Goal: Task Accomplishment & Management: Manage account settings

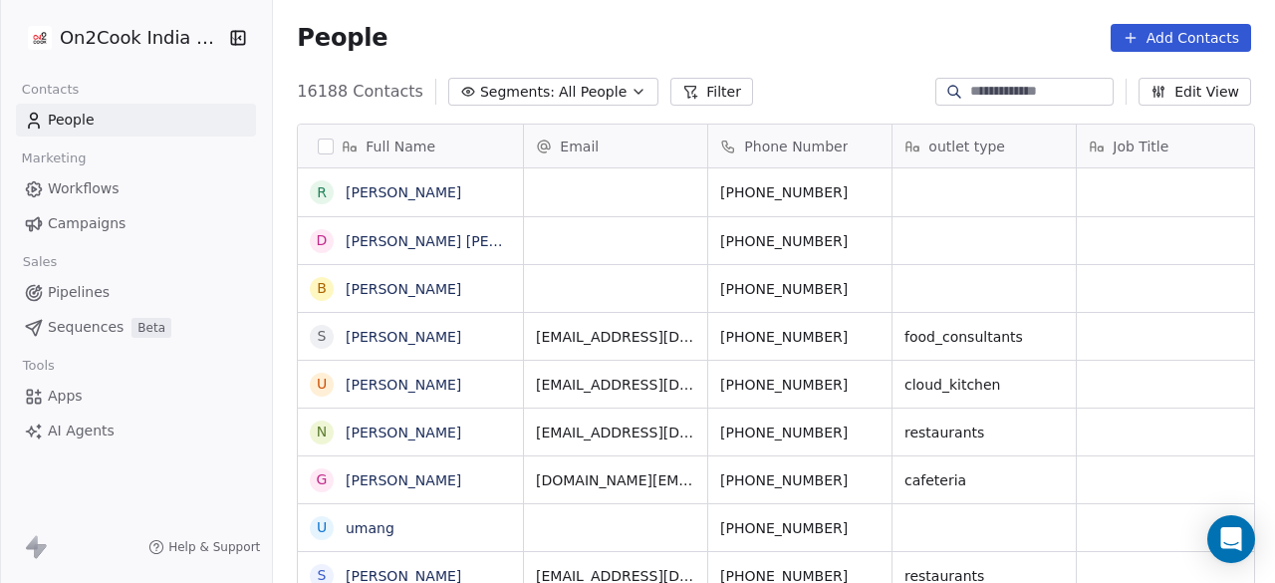
scroll to position [497, 990]
click at [630, 89] on icon "button" at bounding box center [638, 92] width 16 height 16
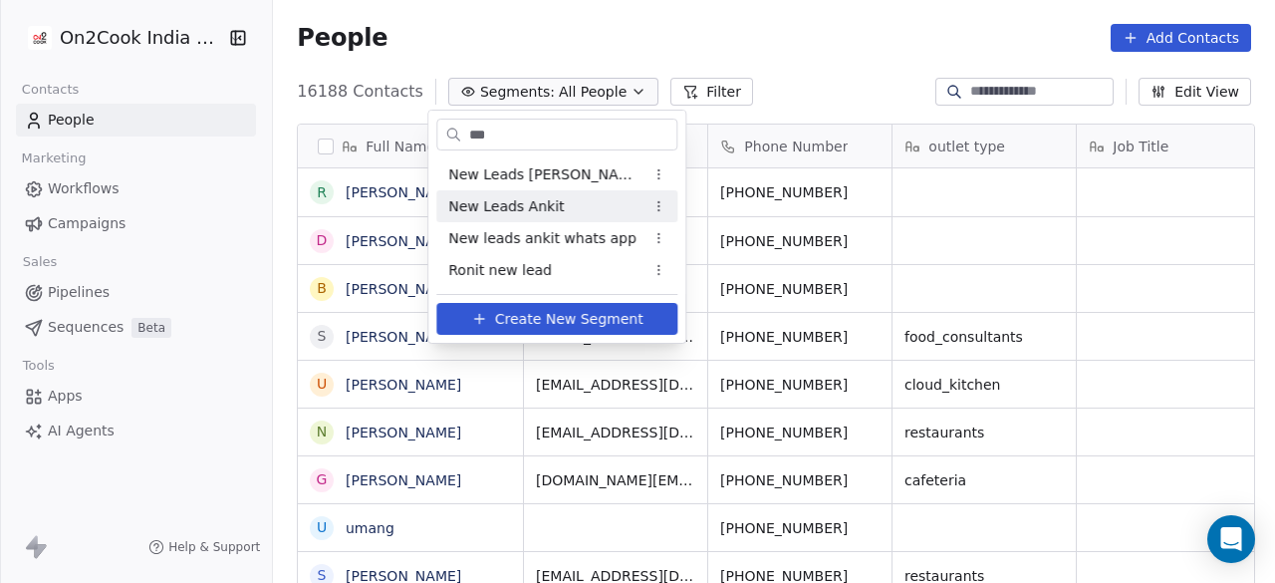
type input "***"
click at [581, 212] on div "New Leads Ankit" at bounding box center [556, 206] width 241 height 32
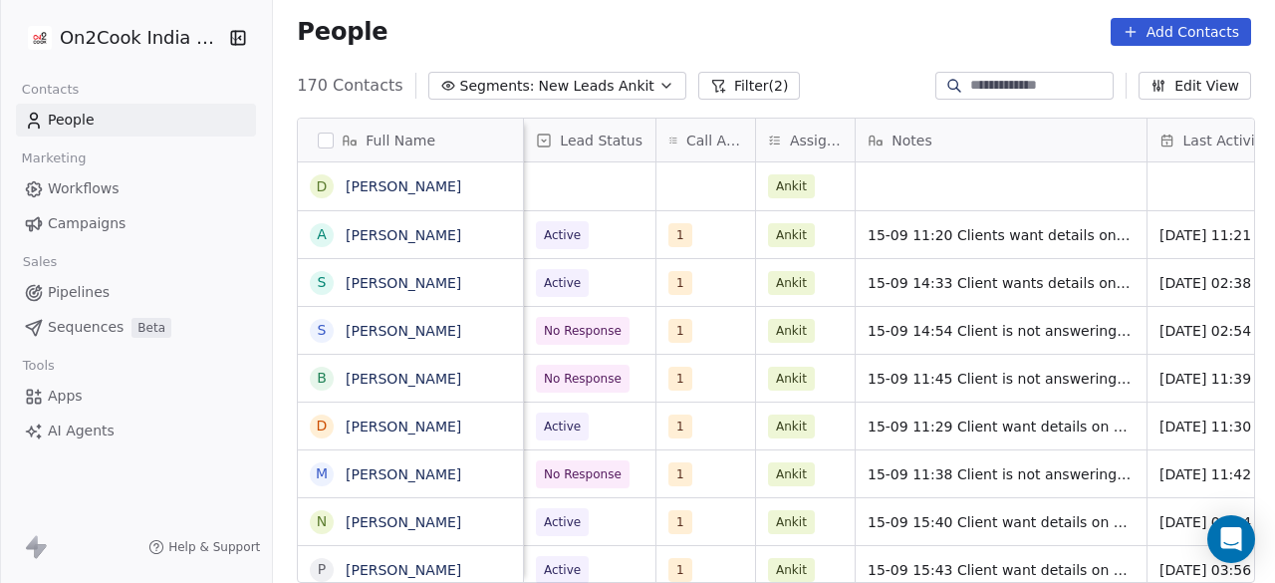
scroll to position [0, 931]
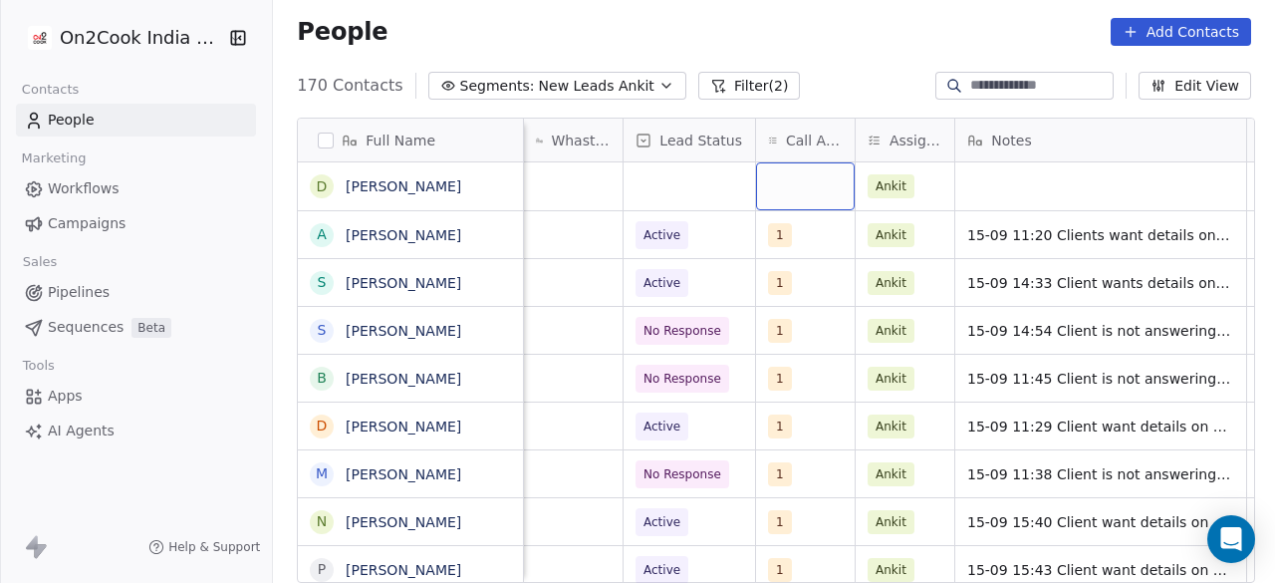
click at [782, 192] on div "grid" at bounding box center [805, 186] width 99 height 48
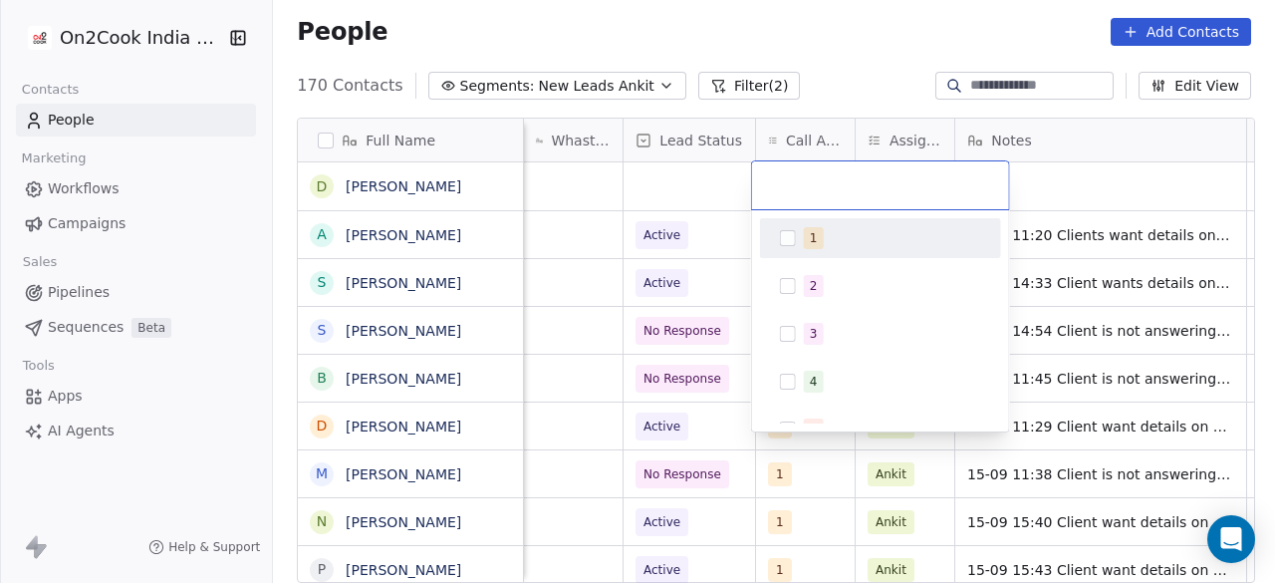
click at [793, 240] on button "Suggestions" at bounding box center [788, 238] width 16 height 16
click at [691, 181] on html "On2Cook India Pvt. Ltd. Contacts People Marketing Workflows Campaigns Sales Pip…" at bounding box center [637, 291] width 1275 height 583
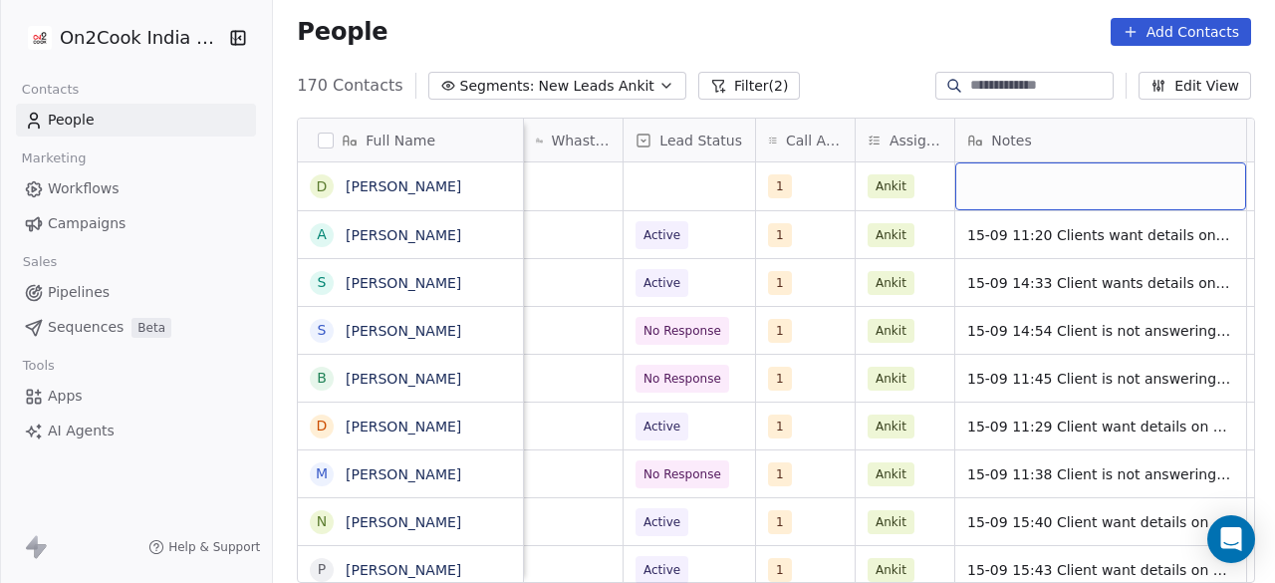
scroll to position [0, 939]
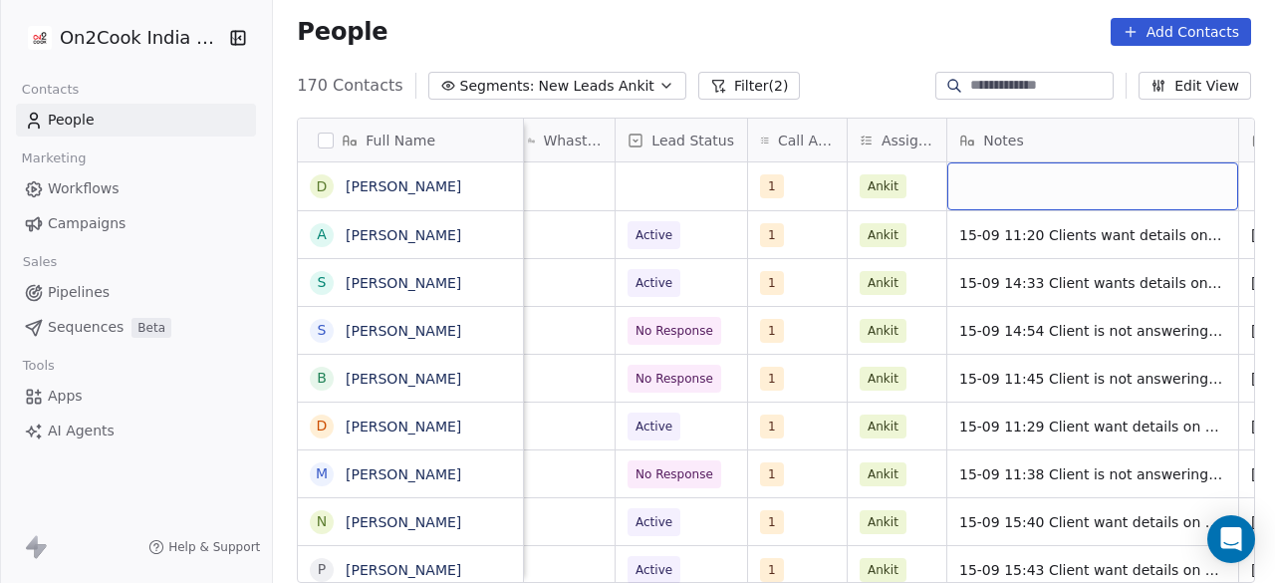
click at [1020, 182] on div "grid" at bounding box center [1092, 186] width 291 height 48
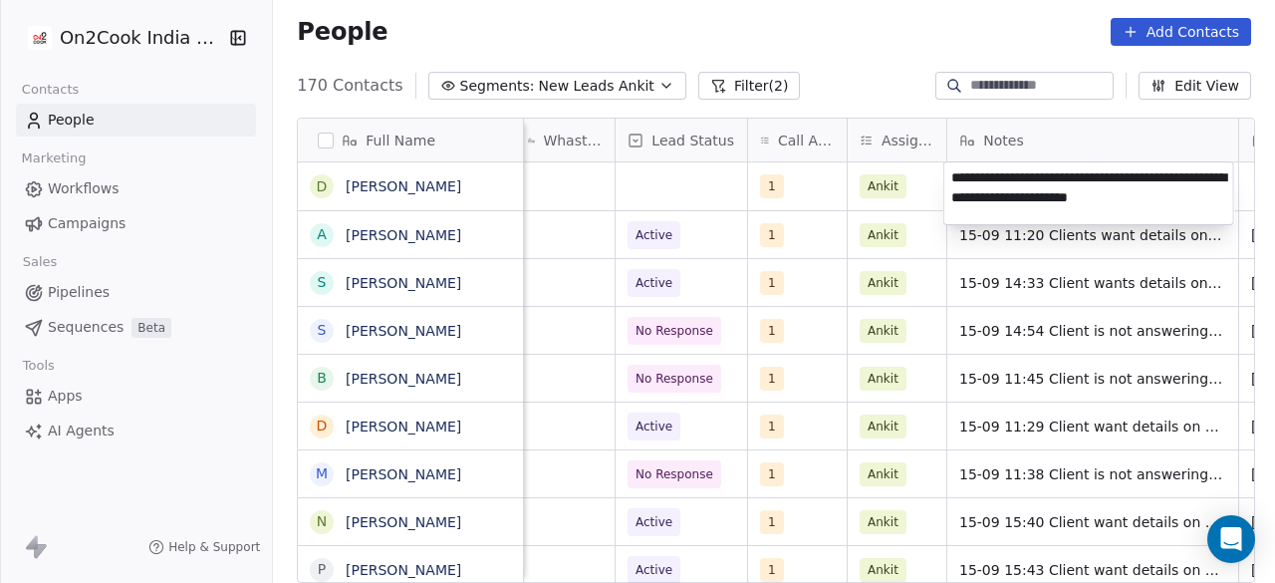
type textarea "**********"
click at [679, 180] on html "On2Cook India Pvt. Ltd. Contacts People Marketing Workflows Campaigns Sales Pip…" at bounding box center [637, 291] width 1275 height 583
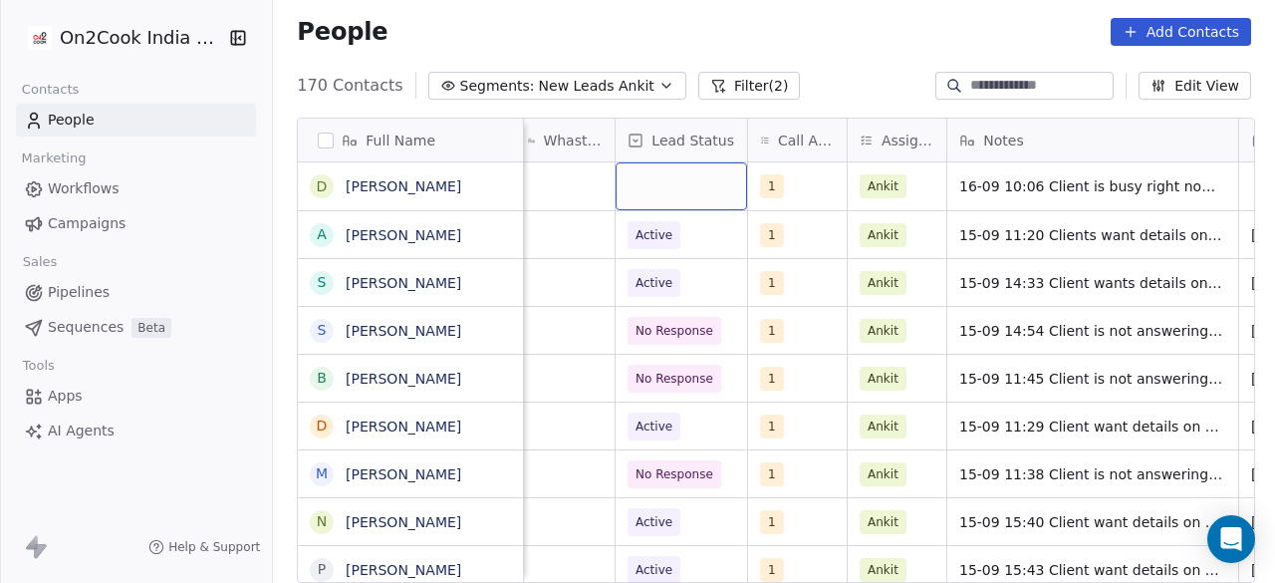
click at [668, 187] on div "grid" at bounding box center [680, 186] width 131 height 48
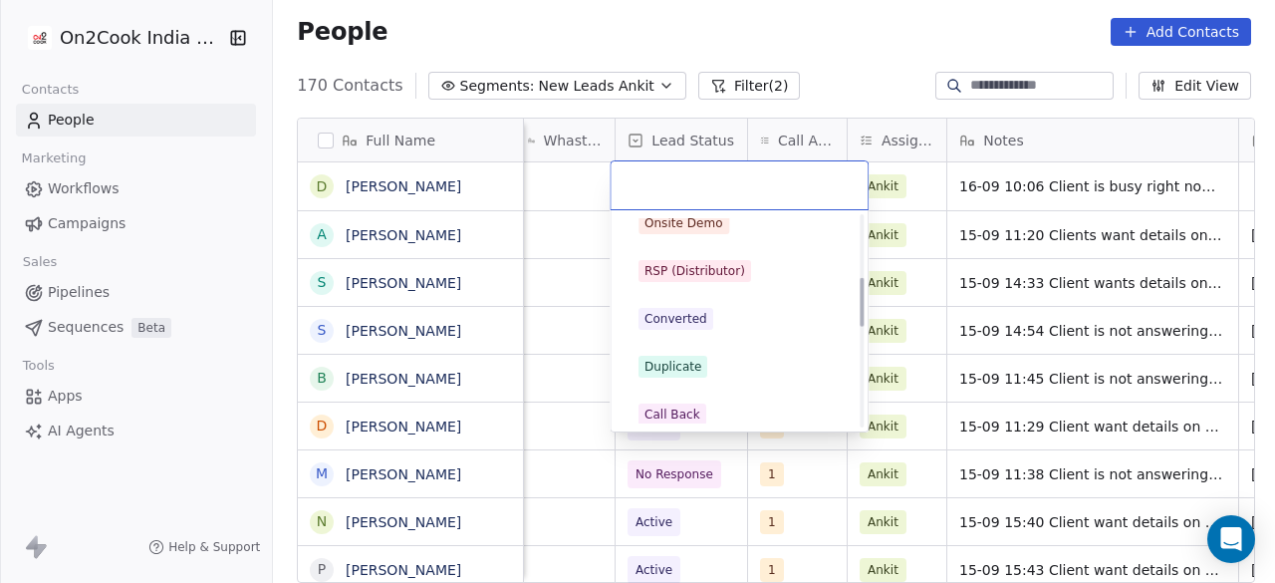
scroll to position [299, 0]
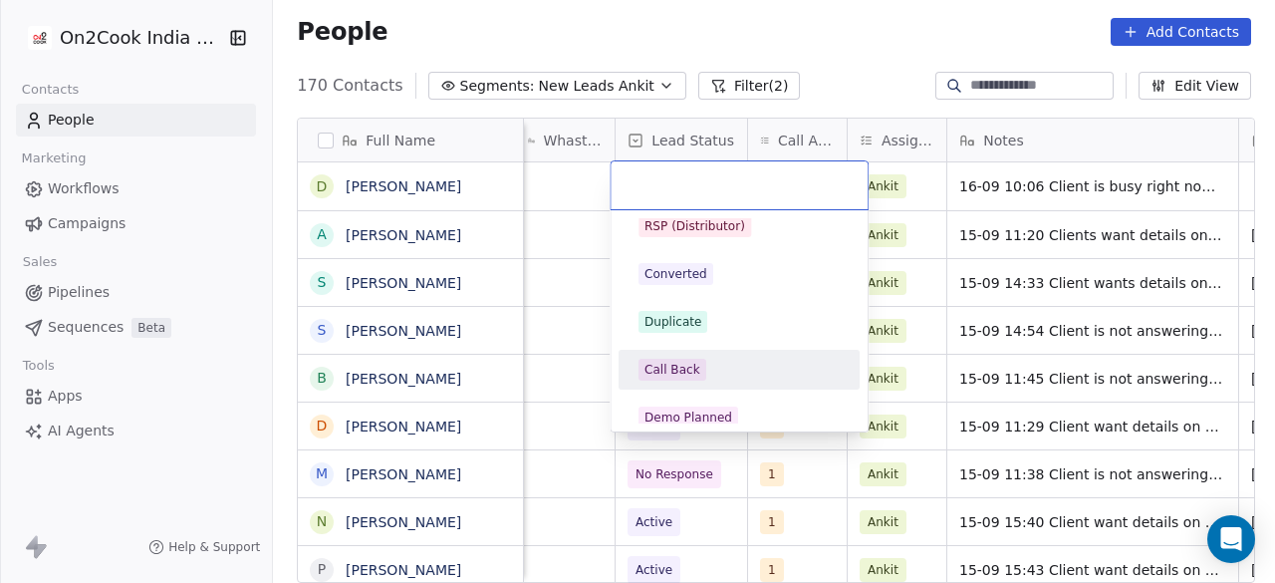
click at [715, 364] on div "Call Back" at bounding box center [738, 369] width 201 height 22
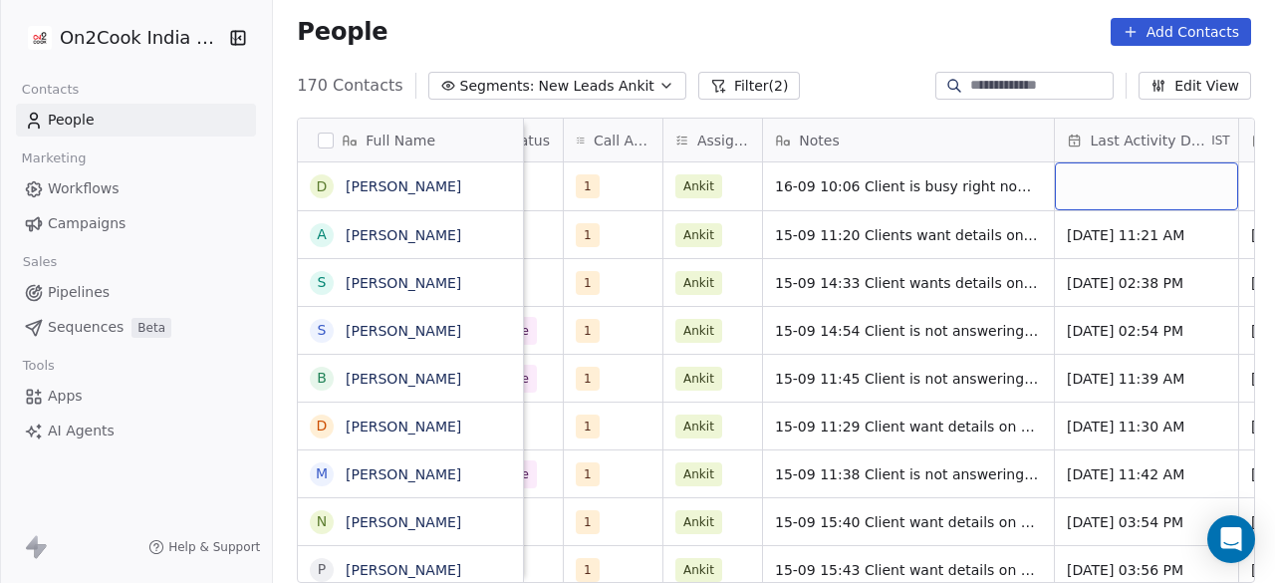
scroll to position [0, 1308]
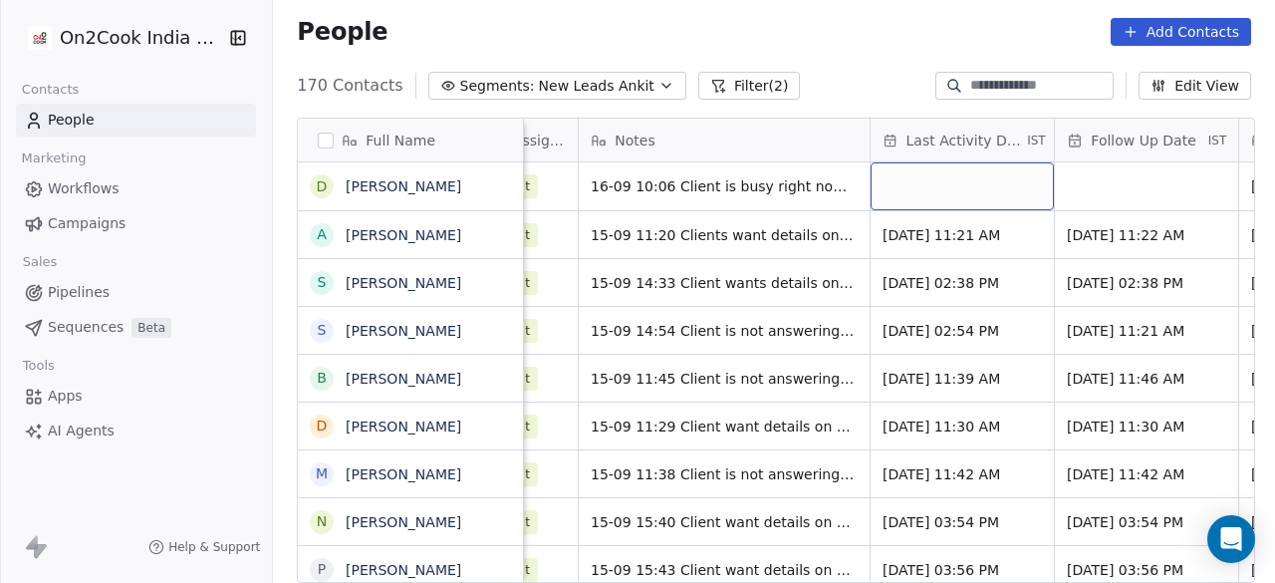
click at [890, 182] on div "grid" at bounding box center [961, 186] width 183 height 48
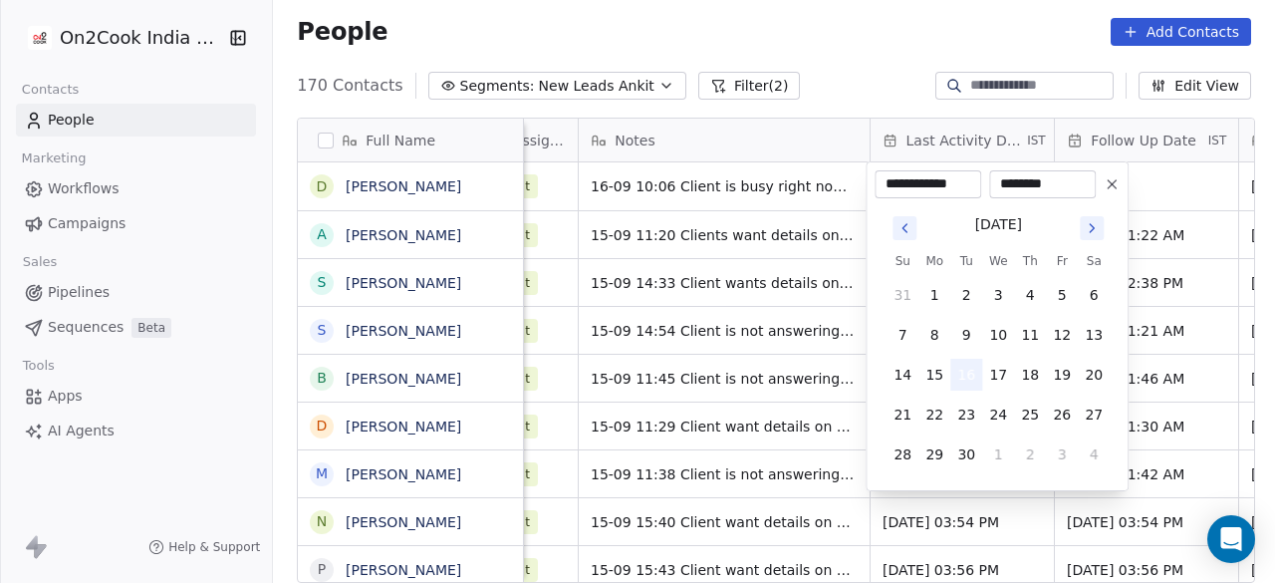
click at [966, 373] on button "16" at bounding box center [966, 374] width 32 height 32
click at [1173, 196] on html "On2Cook India Pvt. Ltd. Contacts People Marketing Workflows Campaigns Sales Pip…" at bounding box center [637, 291] width 1275 height 583
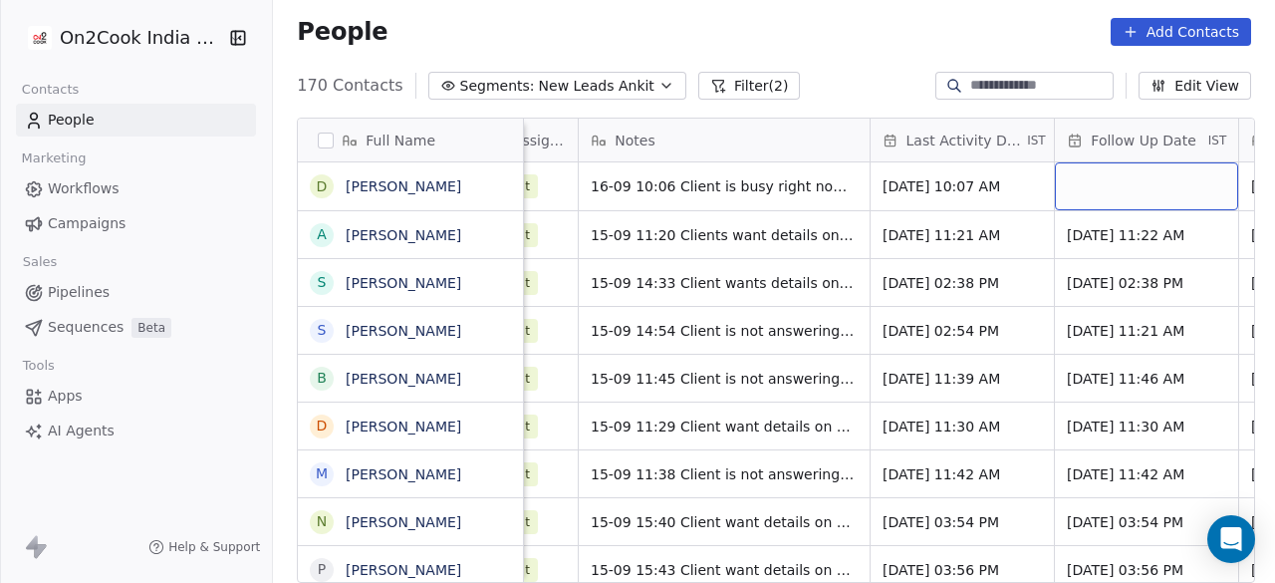
click at [1119, 178] on div "grid" at bounding box center [1146, 186] width 183 height 48
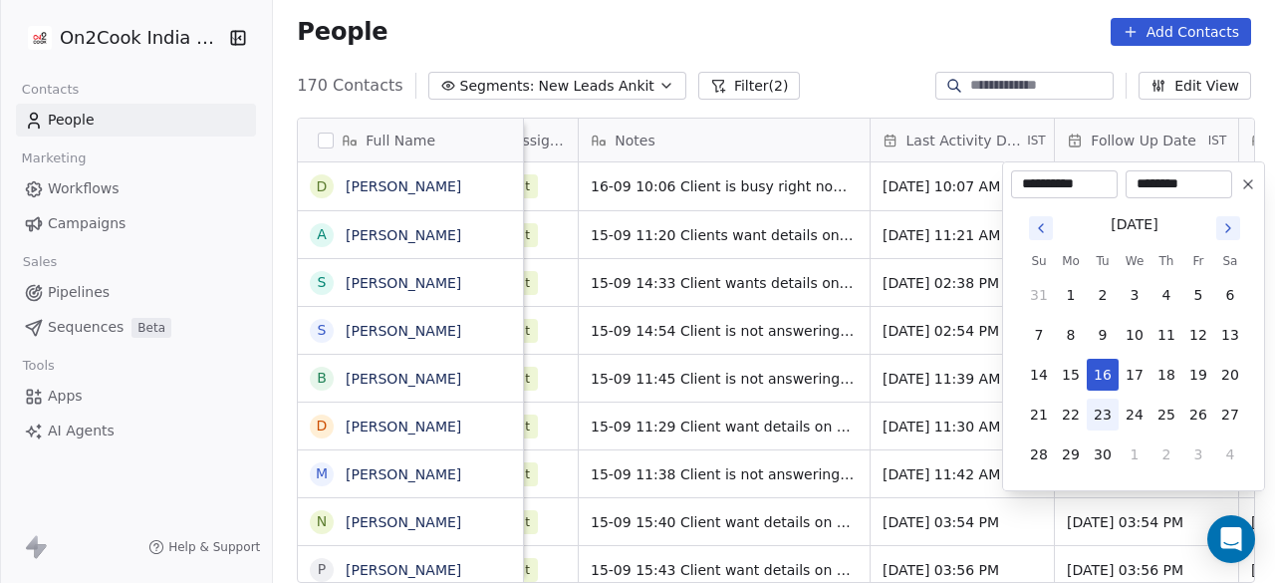
click at [1097, 403] on button "23" at bounding box center [1102, 414] width 32 height 32
type input "**********"
click at [909, 194] on html "On2Cook India Pvt. Ltd. Contacts People Marketing Workflows Campaigns Sales Pip…" at bounding box center [637, 291] width 1275 height 583
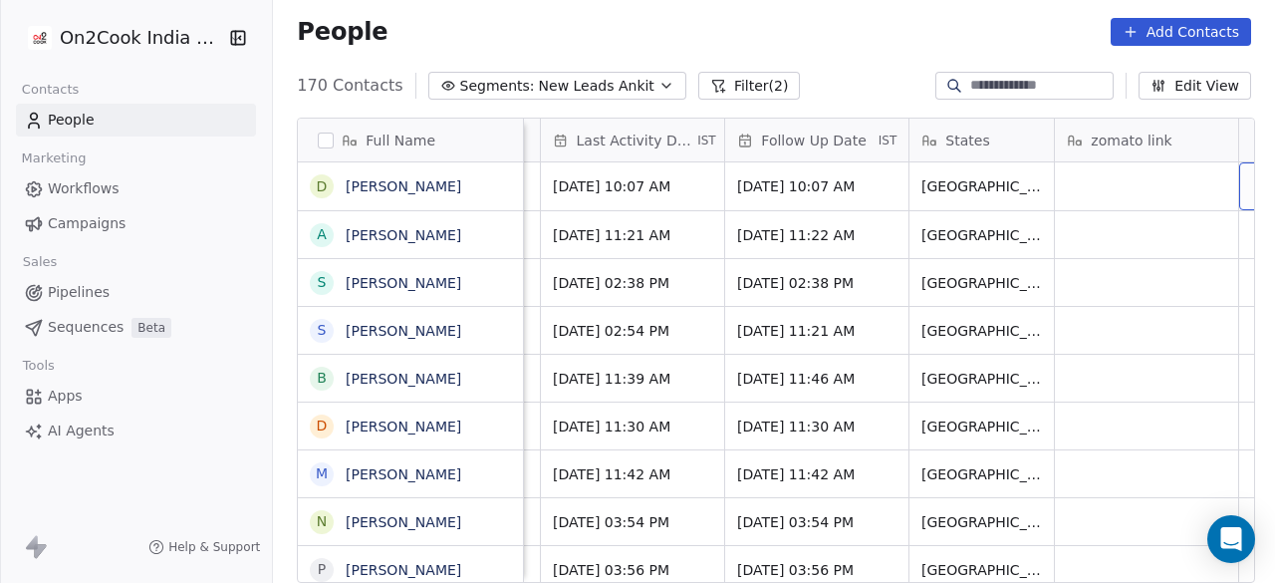
scroll to position [0, 1684]
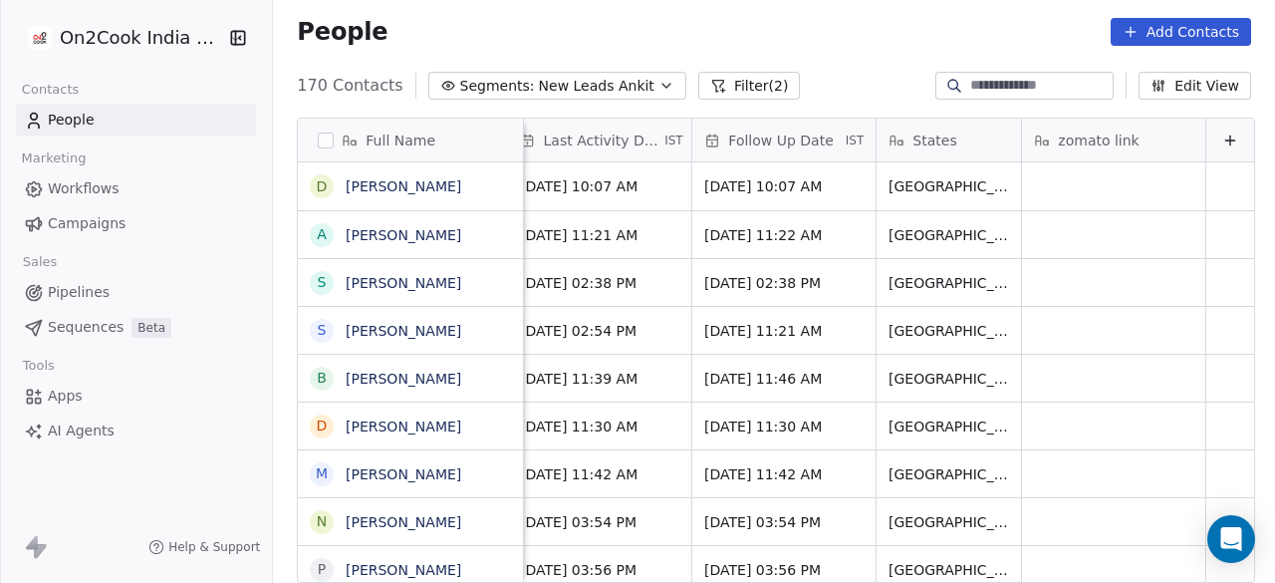
click at [1222, 136] on icon at bounding box center [1230, 140] width 16 height 16
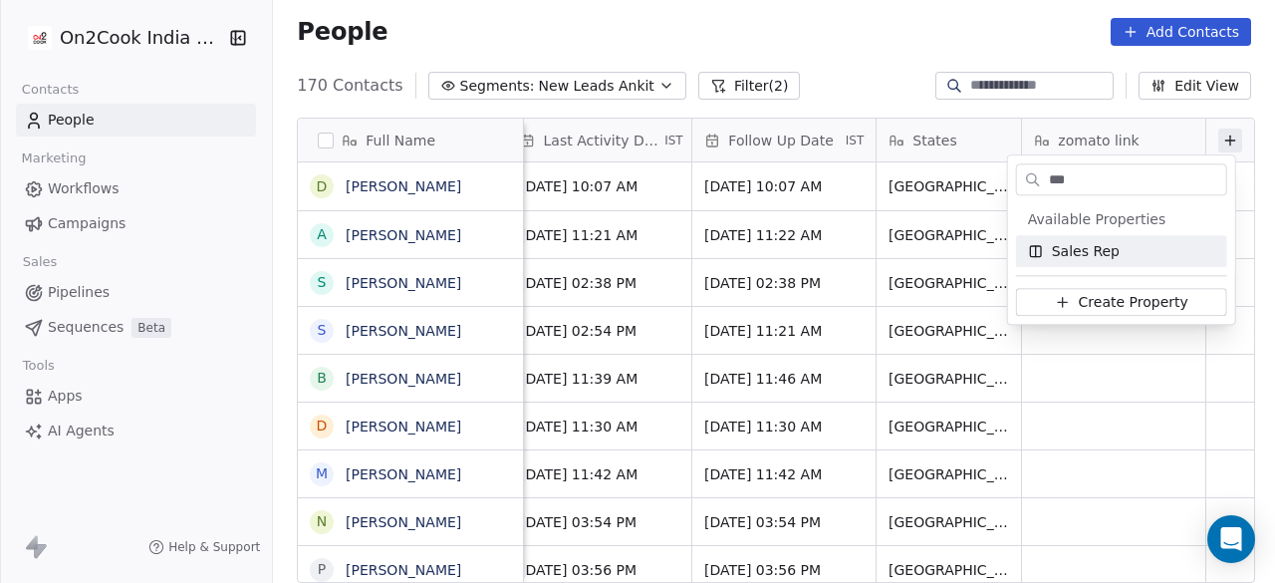
type input "***"
click at [1107, 262] on div "Sales Rep" at bounding box center [1121, 251] width 211 height 32
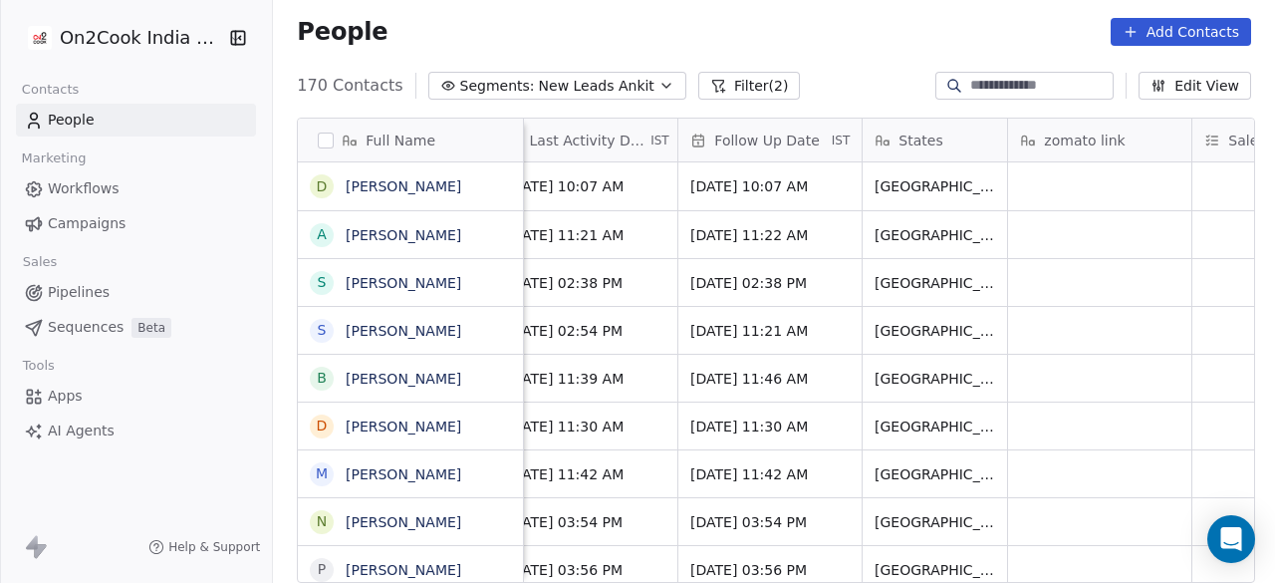
scroll to position [0, 1868]
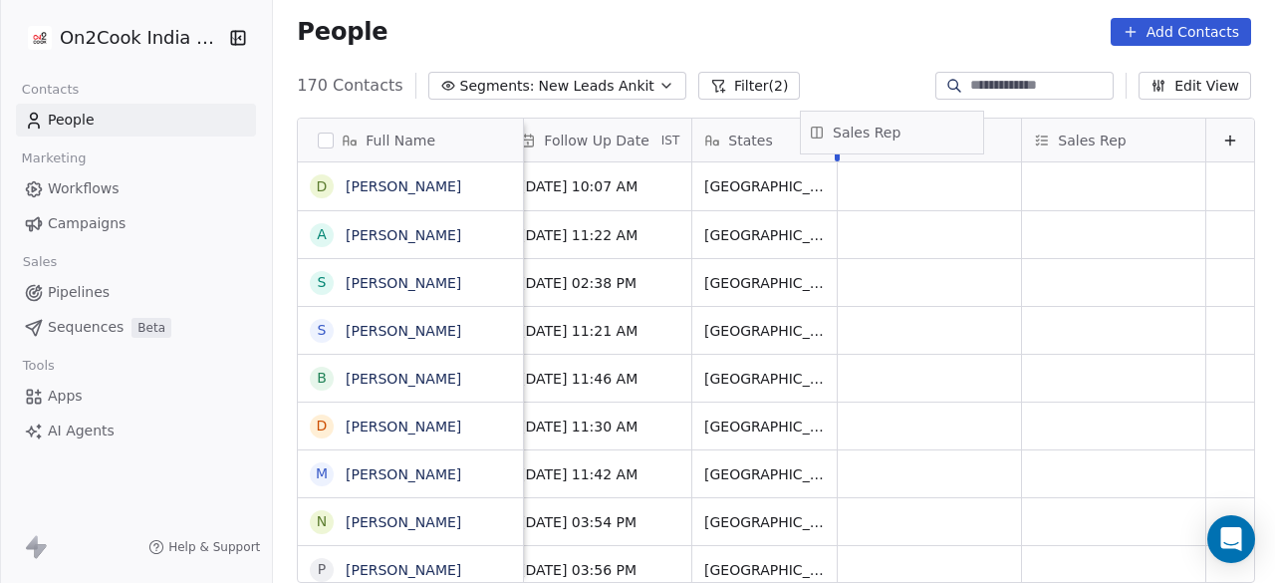
drag, startPoint x: 1105, startPoint y: 137, endPoint x: 902, endPoint y: 130, distance: 203.3
click at [902, 130] on div "Full Name D [PERSON_NAME] A [PERSON_NAME] s [PERSON_NAME] S [PERSON_NAME] B [PE…" at bounding box center [776, 351] width 956 height 465
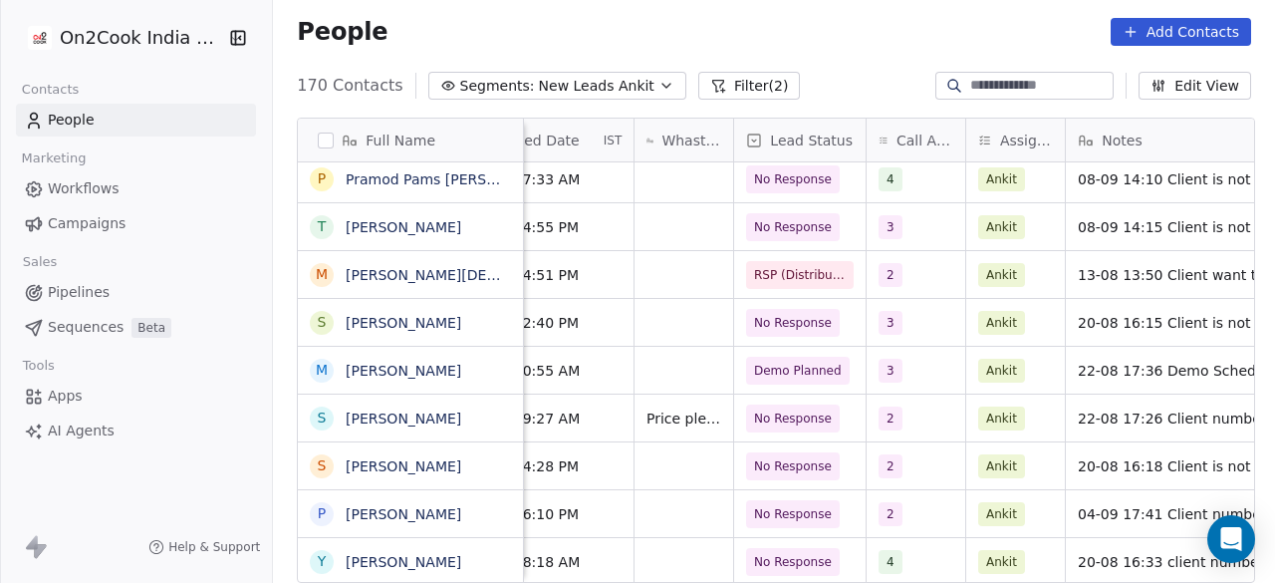
scroll to position [0, 832]
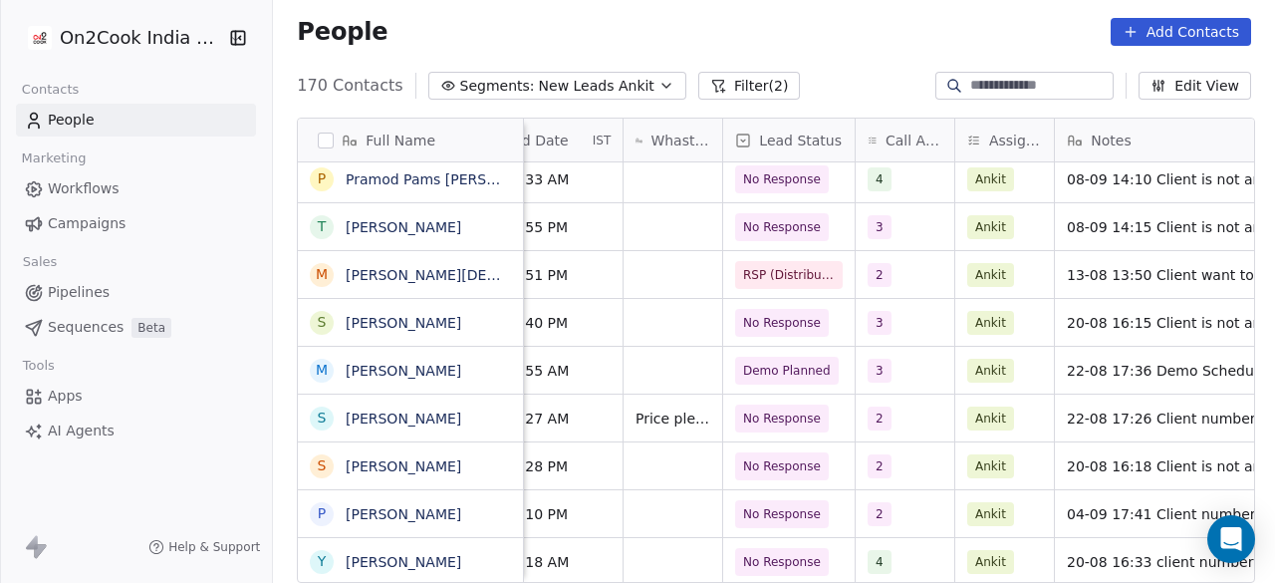
click at [712, 95] on button "Filter (2)" at bounding box center [749, 86] width 103 height 28
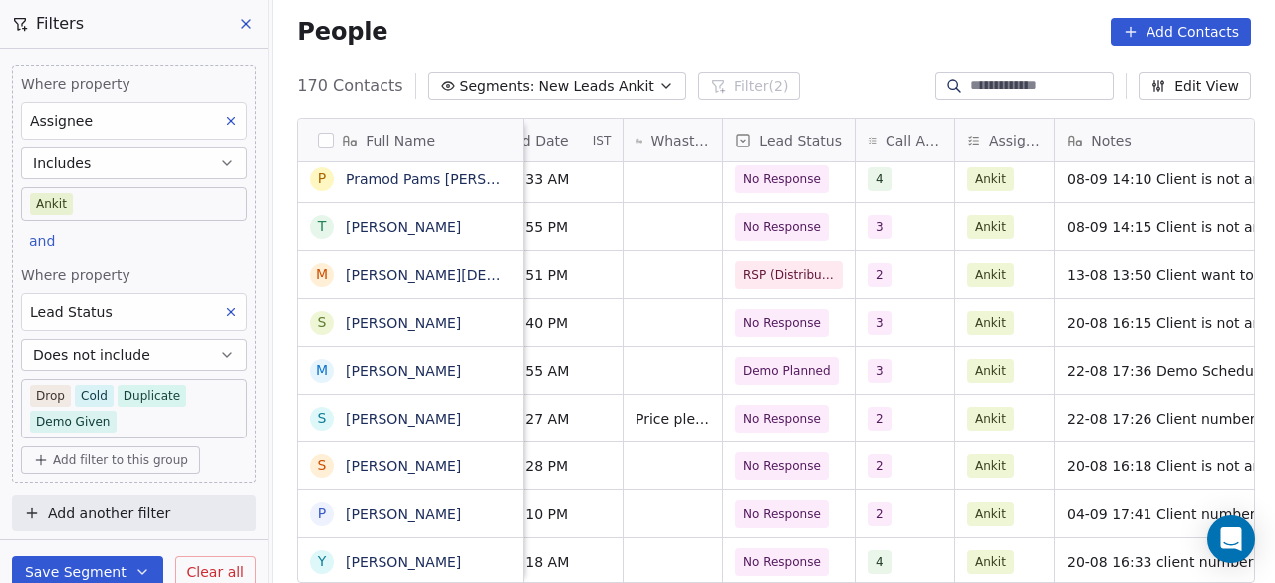
click at [205, 407] on body "On2Cook India Pvt. Ltd. Contacts People Marketing Workflows Campaigns Sales Pip…" at bounding box center [637, 291] width 1275 height 583
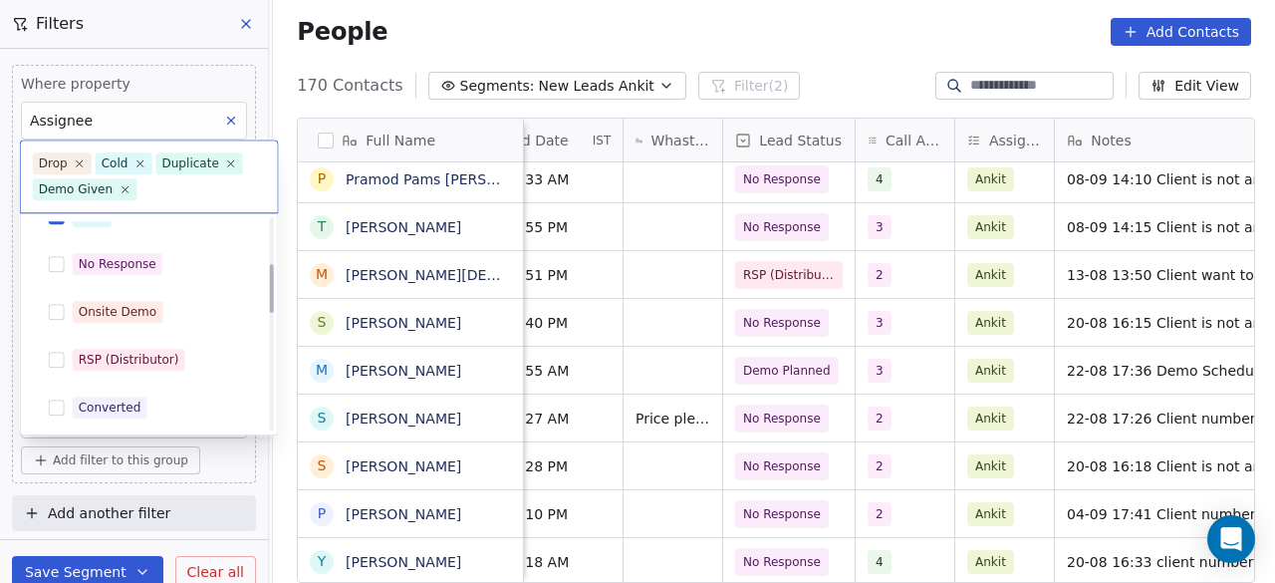
scroll to position [199, 0]
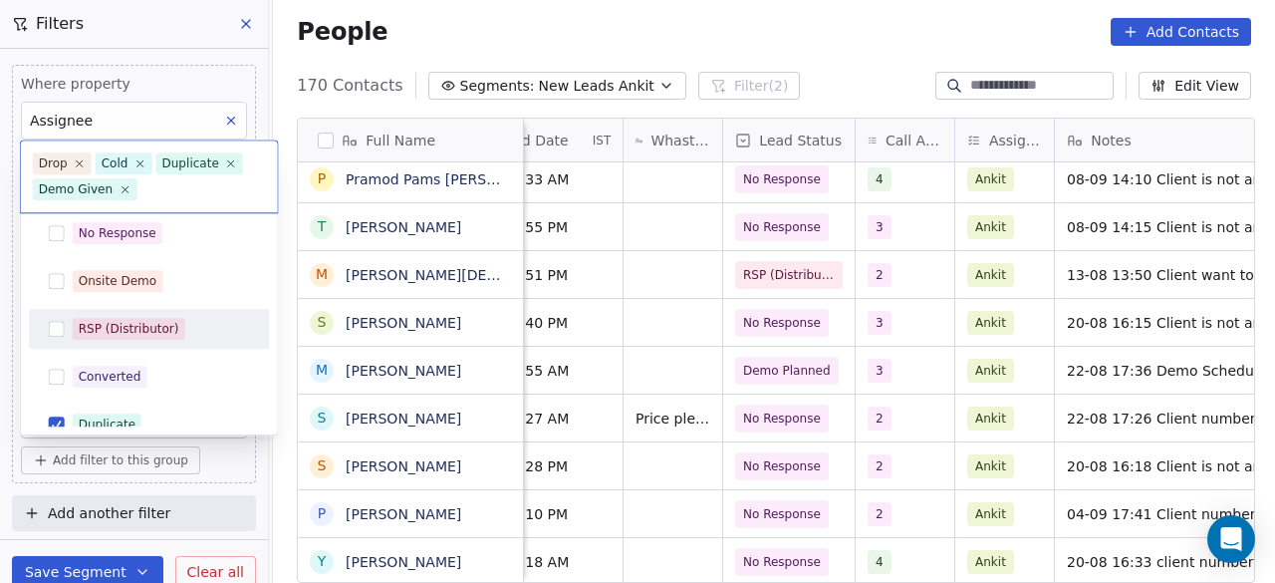
click at [203, 321] on div "RSP (Distributor)" at bounding box center [161, 329] width 177 height 22
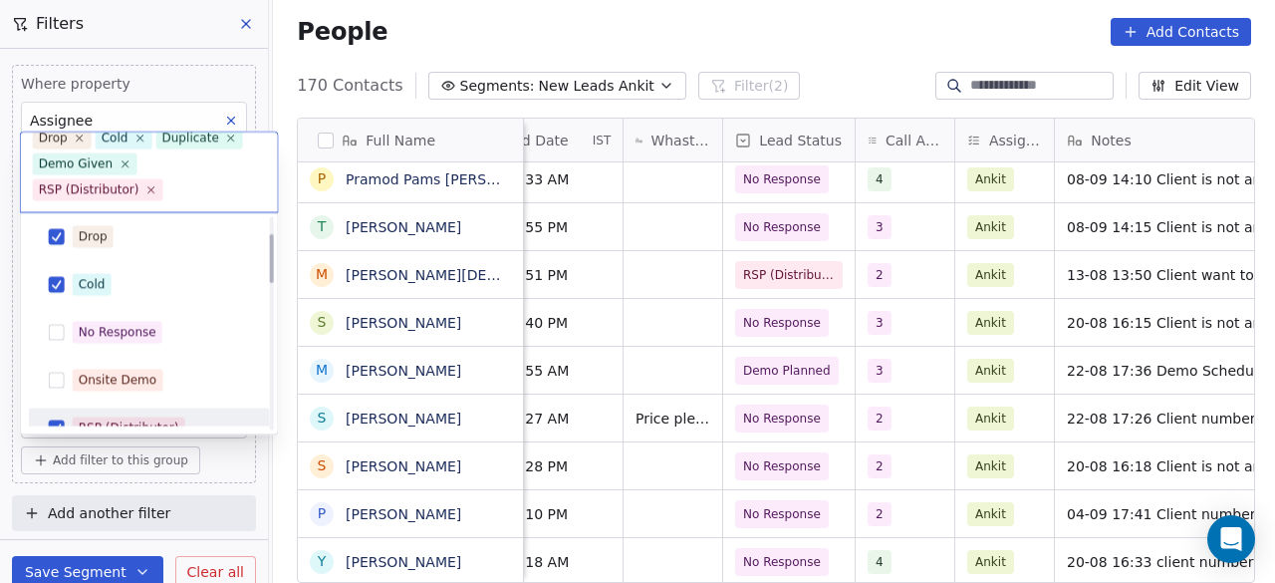
scroll to position [0, 0]
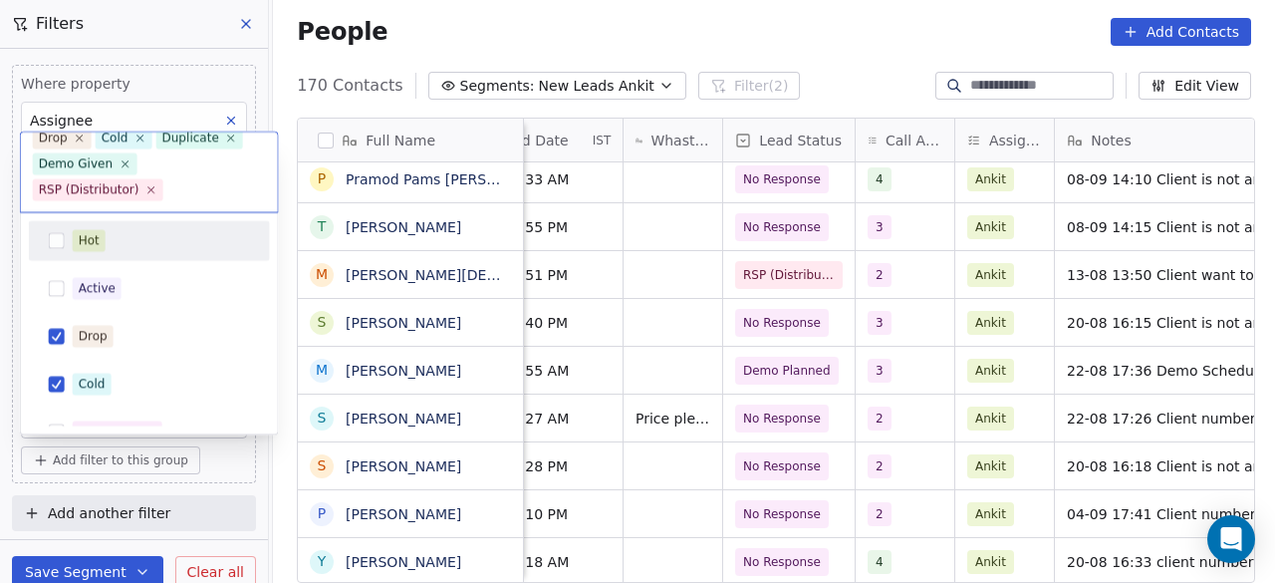
click at [166, 241] on div "Hot" at bounding box center [161, 241] width 177 height 22
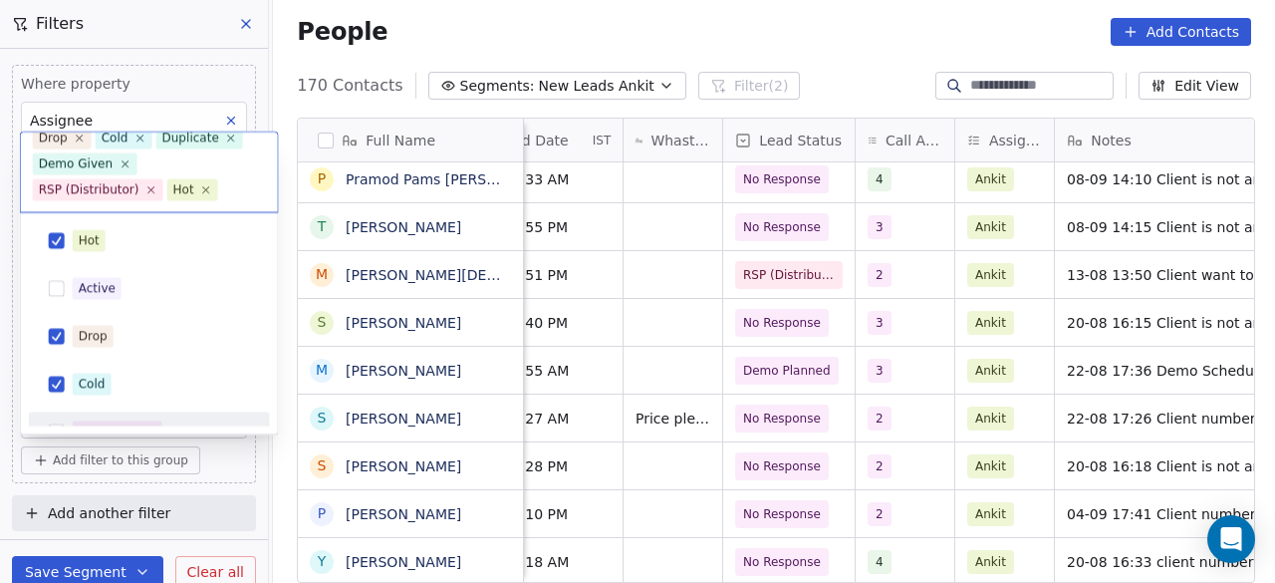
click at [215, 467] on html "On2Cook India Pvt. Ltd. Contacts People Marketing Workflows Campaigns Sales Pip…" at bounding box center [637, 291] width 1275 height 583
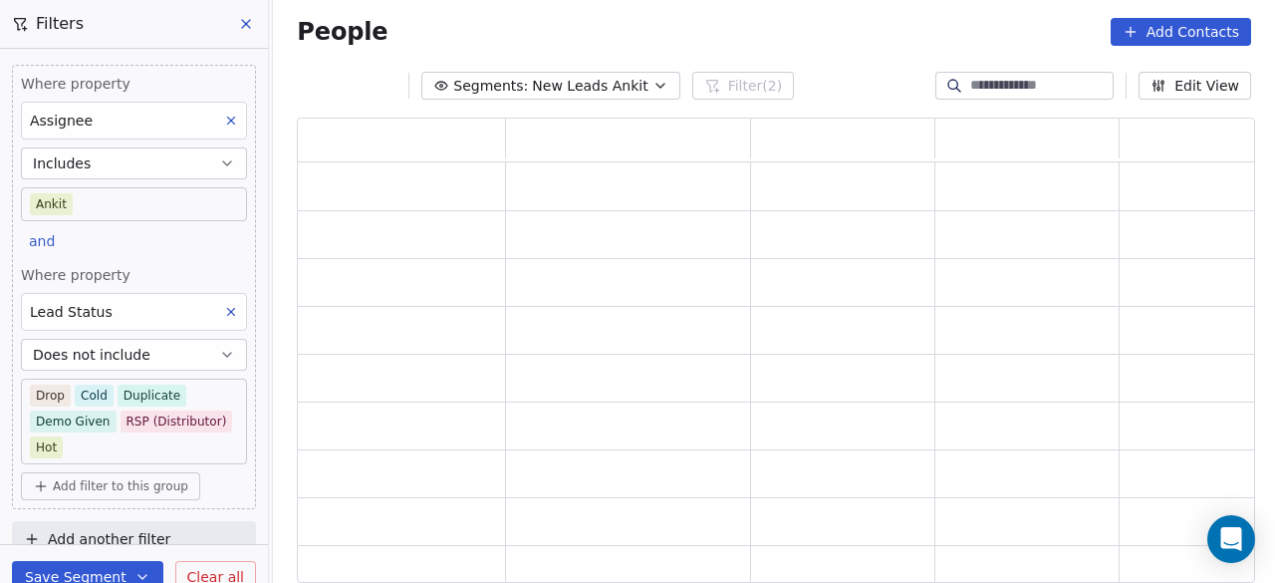
scroll to position [449, 942]
click at [109, 571] on button "Save Segment" at bounding box center [87, 577] width 151 height 32
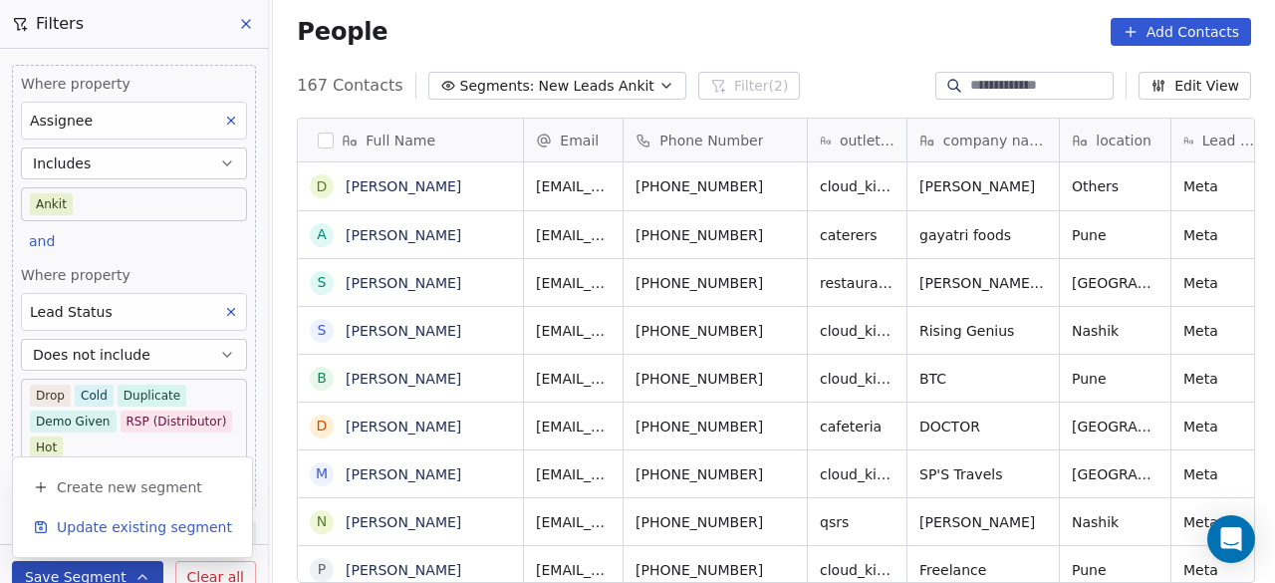
scroll to position [497, 990]
click at [178, 537] on button "Update existing segment" at bounding box center [132, 527] width 223 height 36
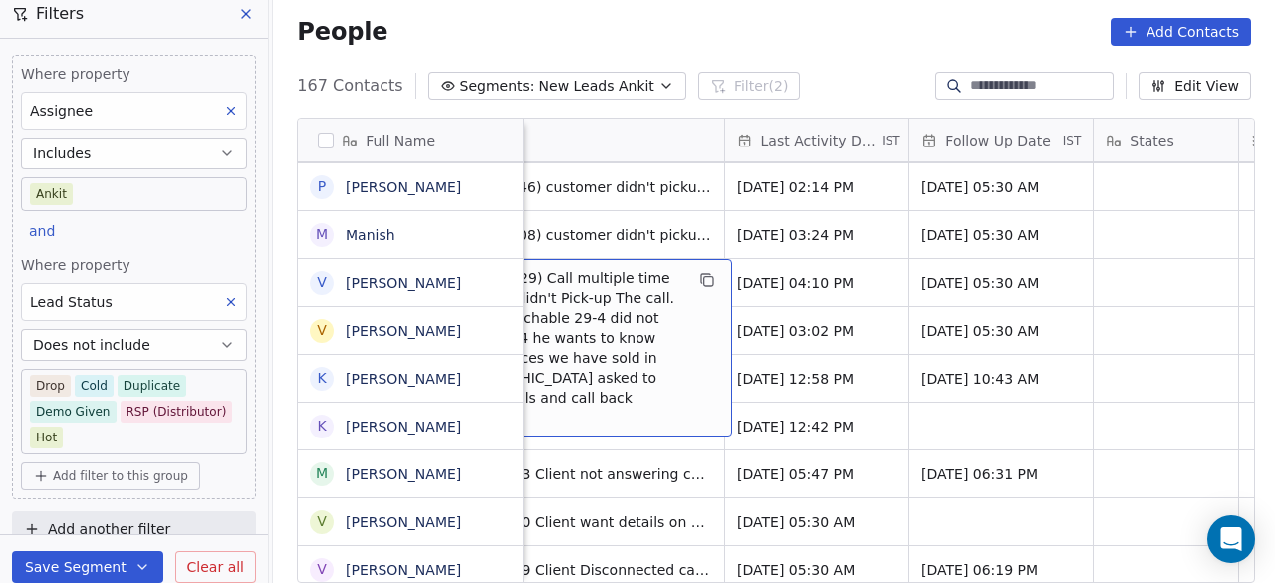
scroll to position [15, 1362]
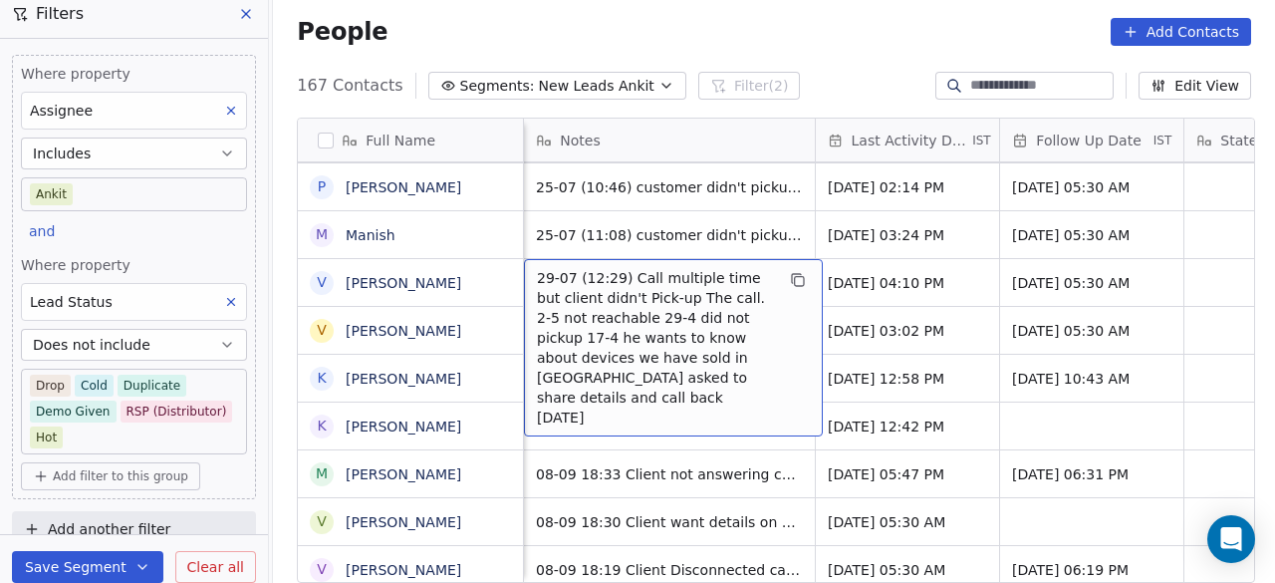
click at [537, 268] on span "29-07 (12:29) Call multiple time but client didn't Pick-up The call. 2-5 not re…" at bounding box center [655, 347] width 237 height 159
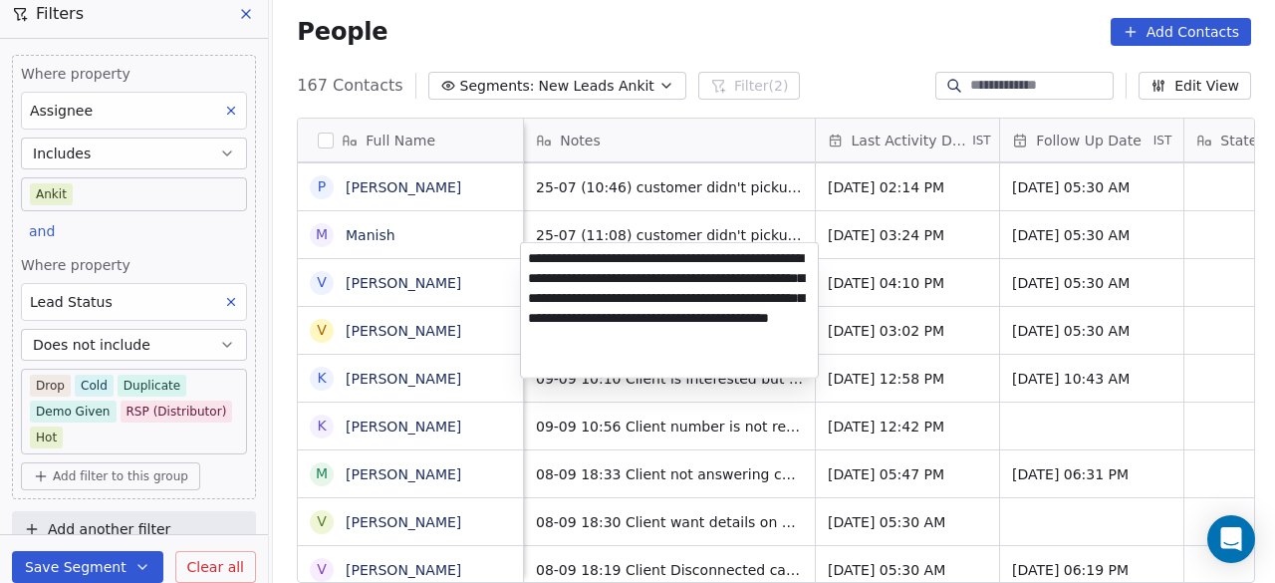
click at [532, 252] on textarea "**********" at bounding box center [669, 310] width 297 height 134
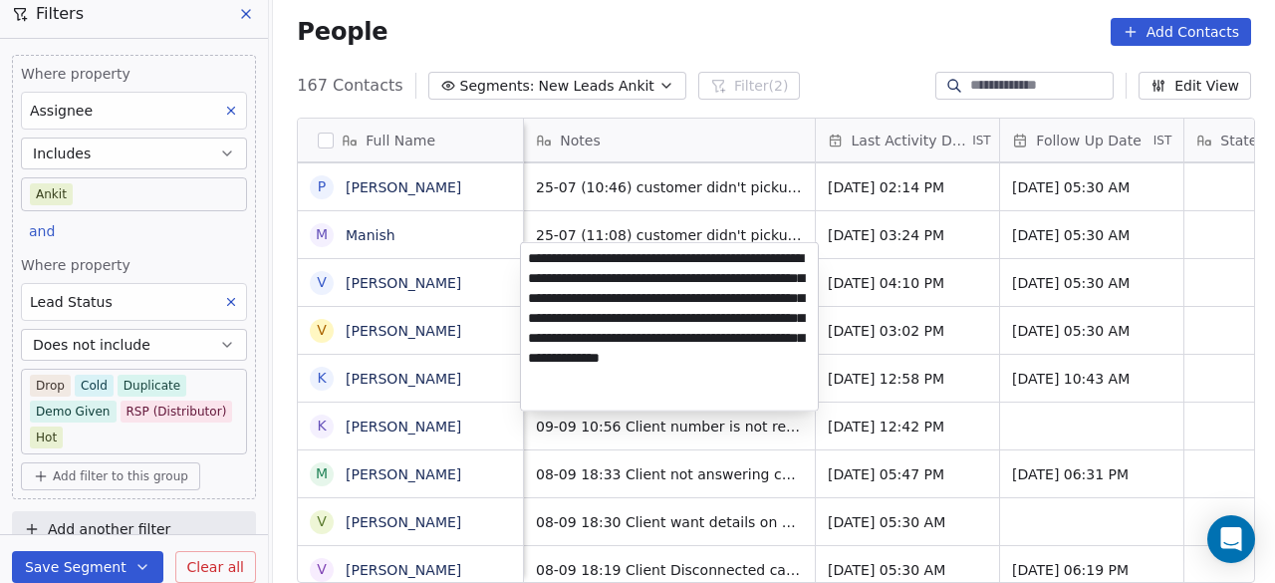
type textarea "**********"
drag, startPoint x: 732, startPoint y: 274, endPoint x: 611, endPoint y: 256, distance: 121.8
click at [611, 256] on textarea "**********" at bounding box center [669, 326] width 297 height 167
click at [627, 262] on textarea "**********" at bounding box center [669, 326] width 297 height 167
drag, startPoint x: 607, startPoint y: 254, endPoint x: 739, endPoint y: 278, distance: 133.6
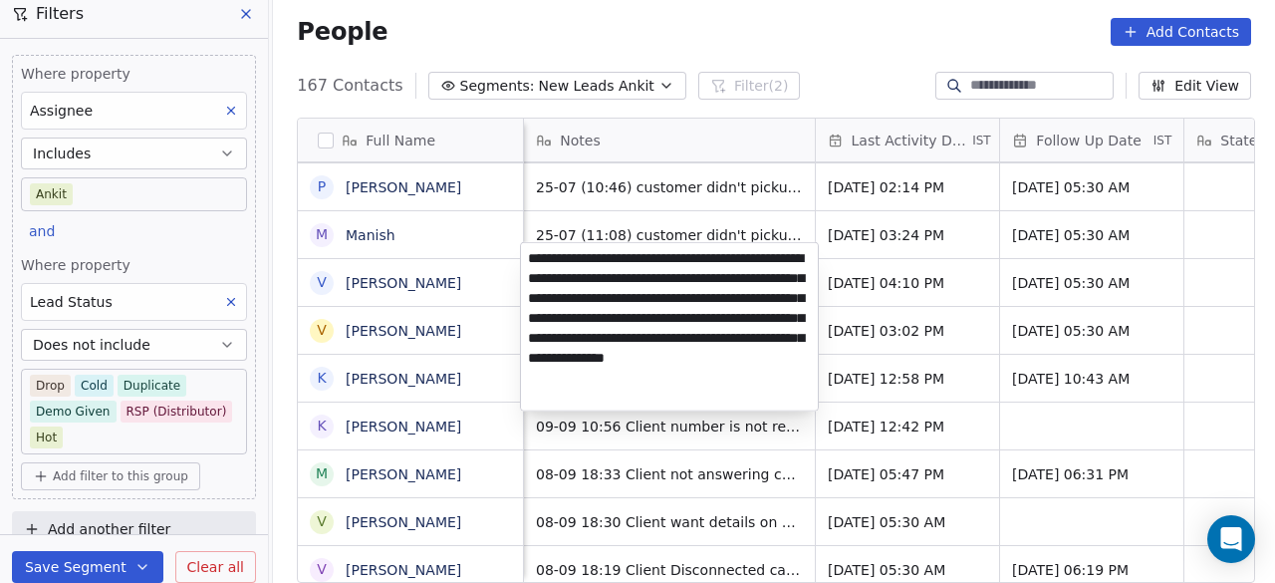
click at [739, 278] on textarea "**********" at bounding box center [669, 326] width 297 height 167
click at [901, 266] on html "On2Cook India Pvt. Ltd. Contacts People Marketing Workflows Campaigns Sales Pip…" at bounding box center [637, 291] width 1275 height 583
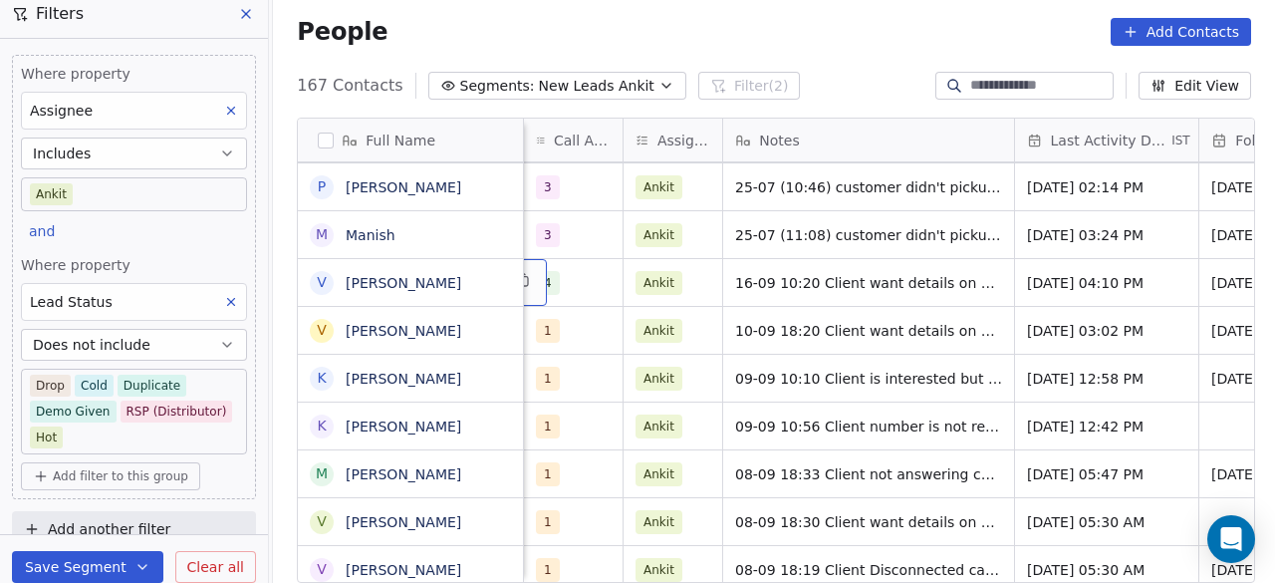
scroll to position [15, 1031]
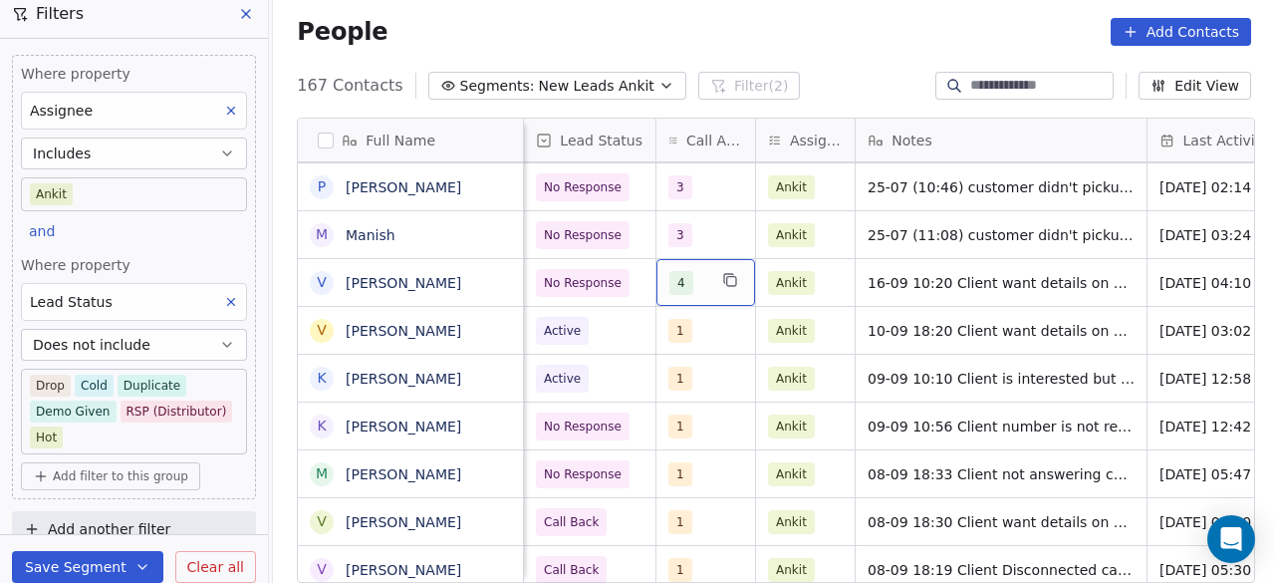
click at [696, 271] on div "4" at bounding box center [687, 283] width 37 height 24
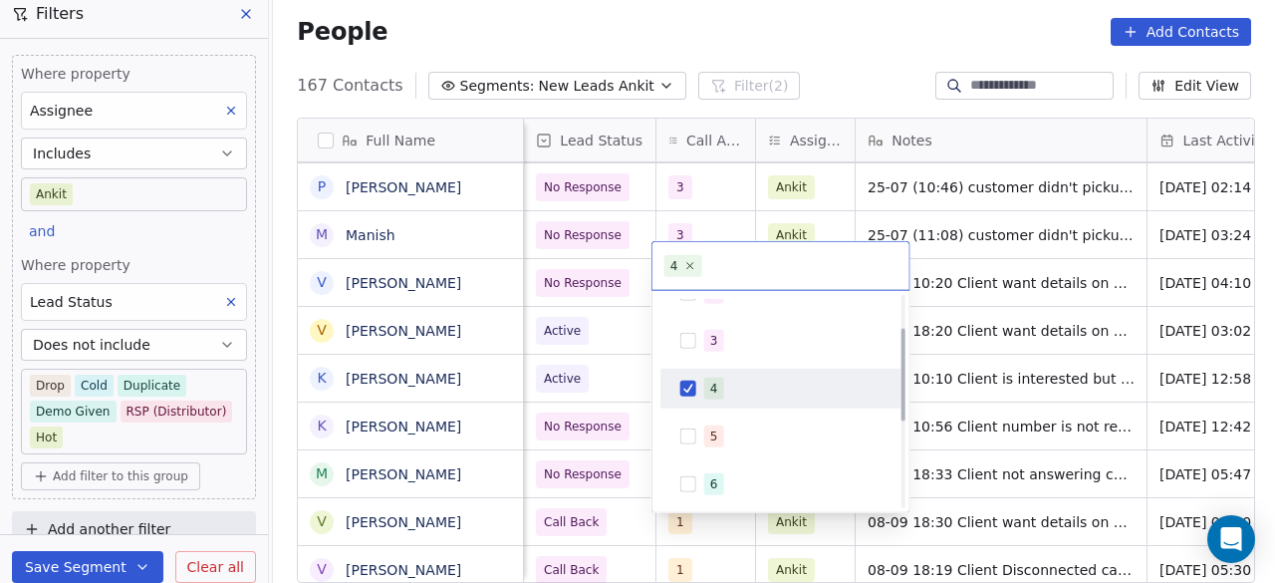
scroll to position [100, 0]
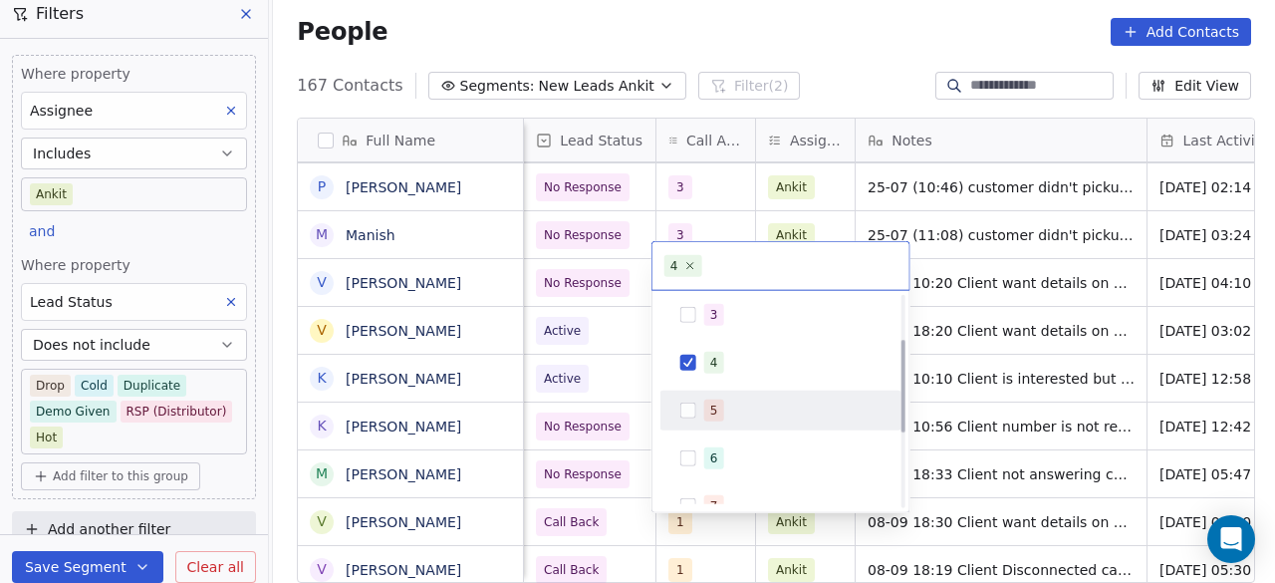
click at [729, 409] on div "5" at bounding box center [792, 410] width 177 height 22
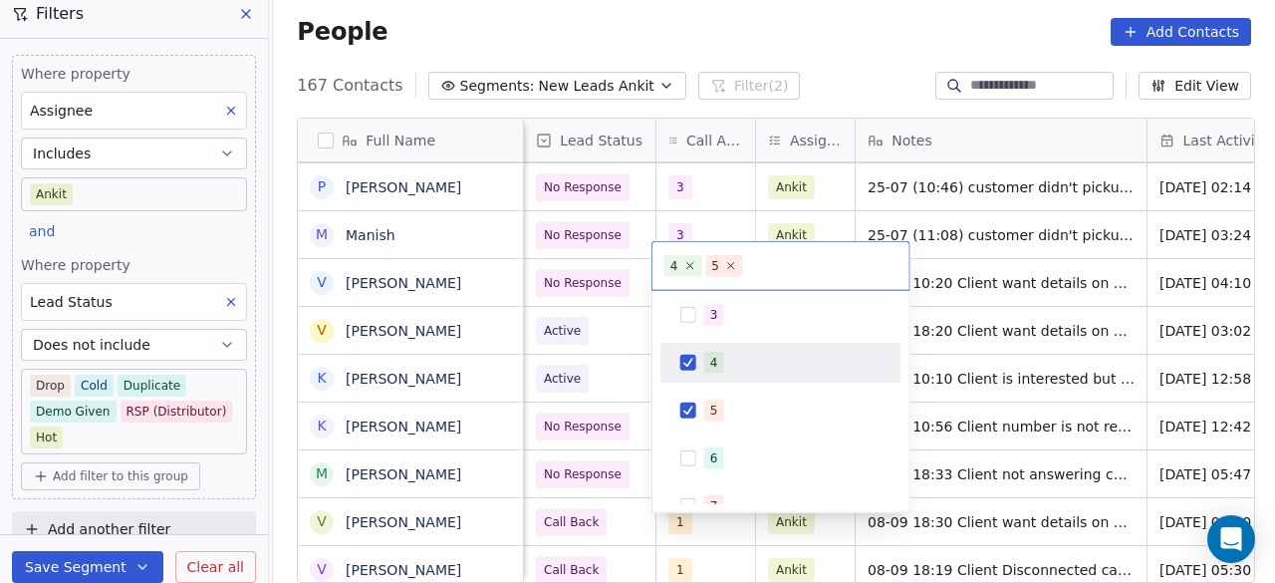
click at [698, 355] on div "4" at bounding box center [780, 363] width 225 height 32
click at [602, 260] on html "On2Cook India Pvt. Ltd. Contacts People Marketing Workflows Campaigns Sales Pip…" at bounding box center [637, 291] width 1275 height 583
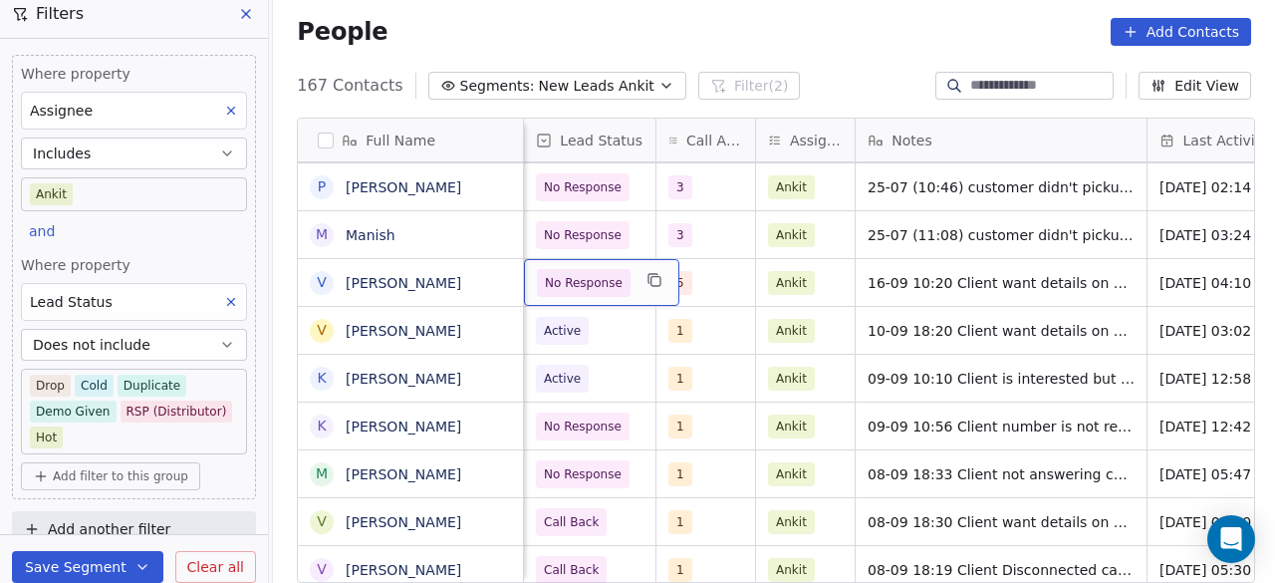
click at [602, 273] on span "No Response" at bounding box center [584, 283] width 78 height 20
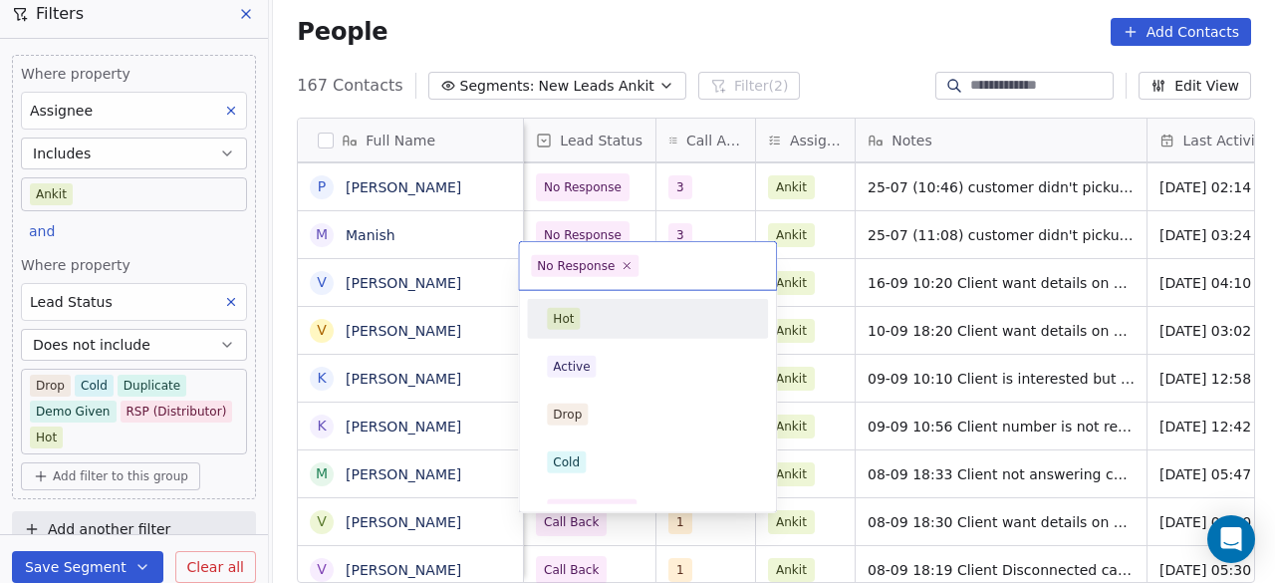
scroll to position [25, 0]
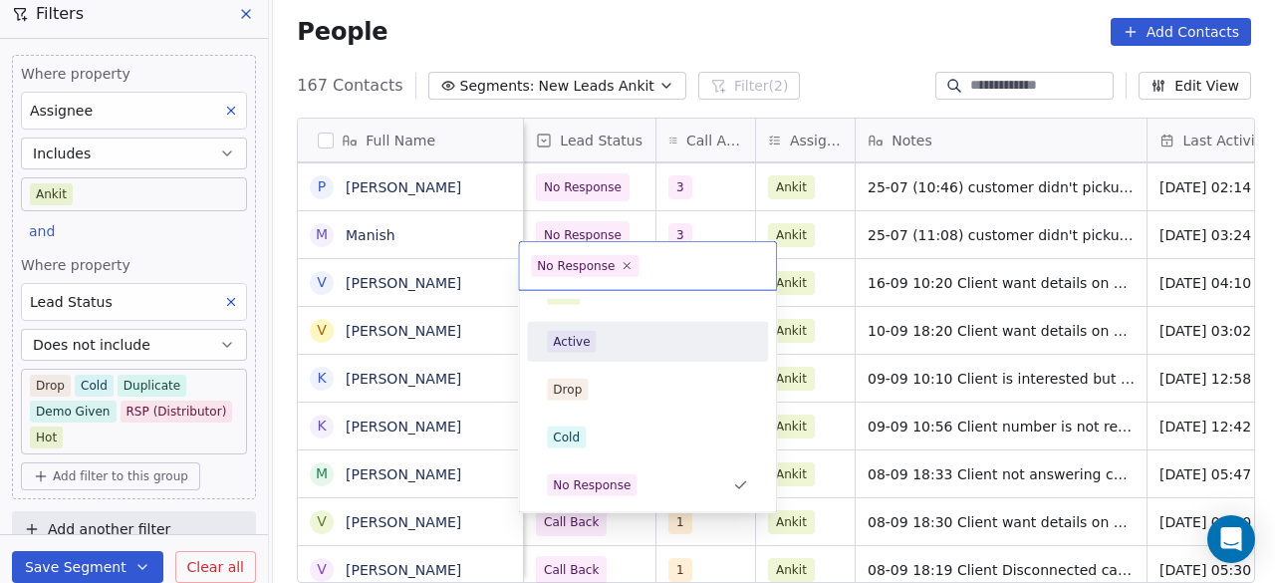
click at [606, 348] on div "Active" at bounding box center [647, 342] width 201 height 22
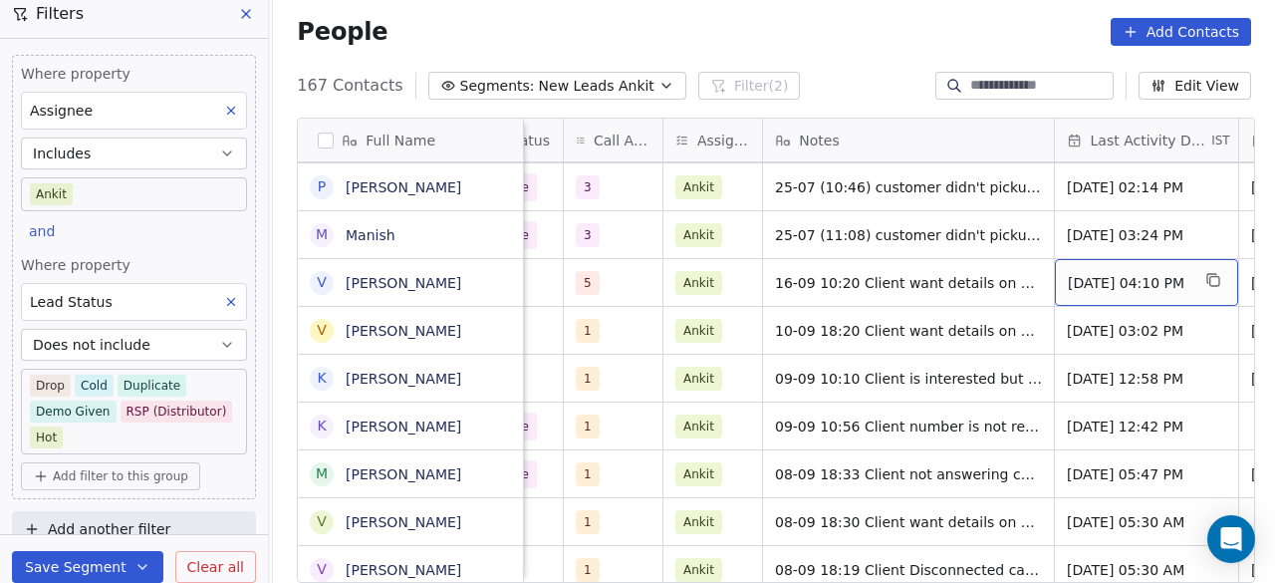
scroll to position [15, 1308]
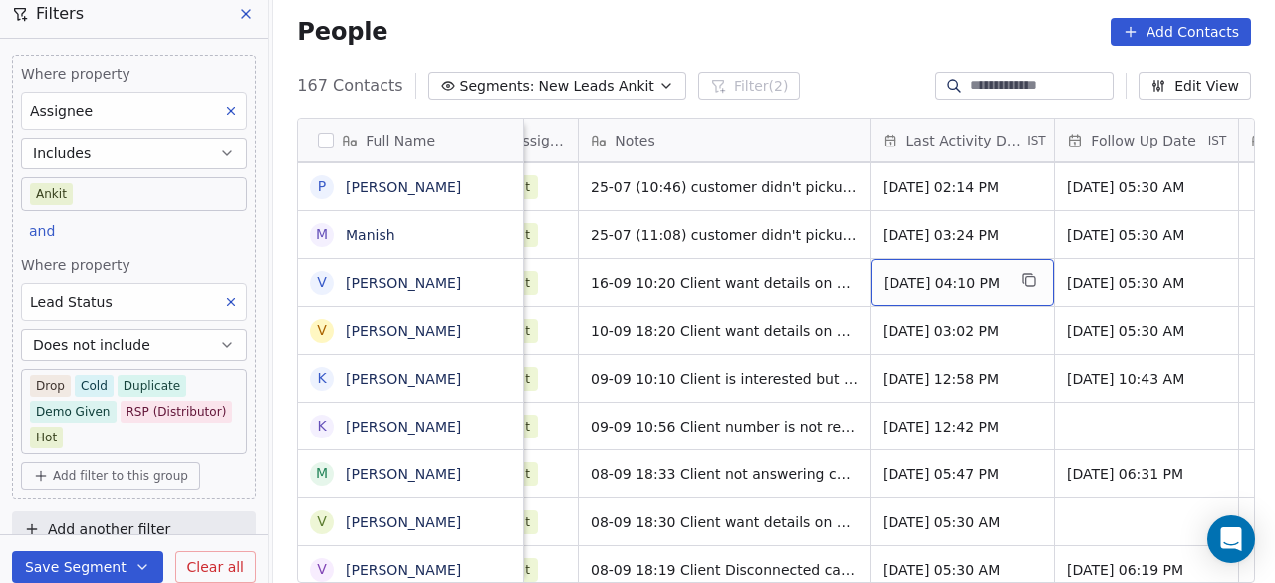
click at [924, 273] on span "[DATE] 04:10 PM" at bounding box center [943, 283] width 121 height 20
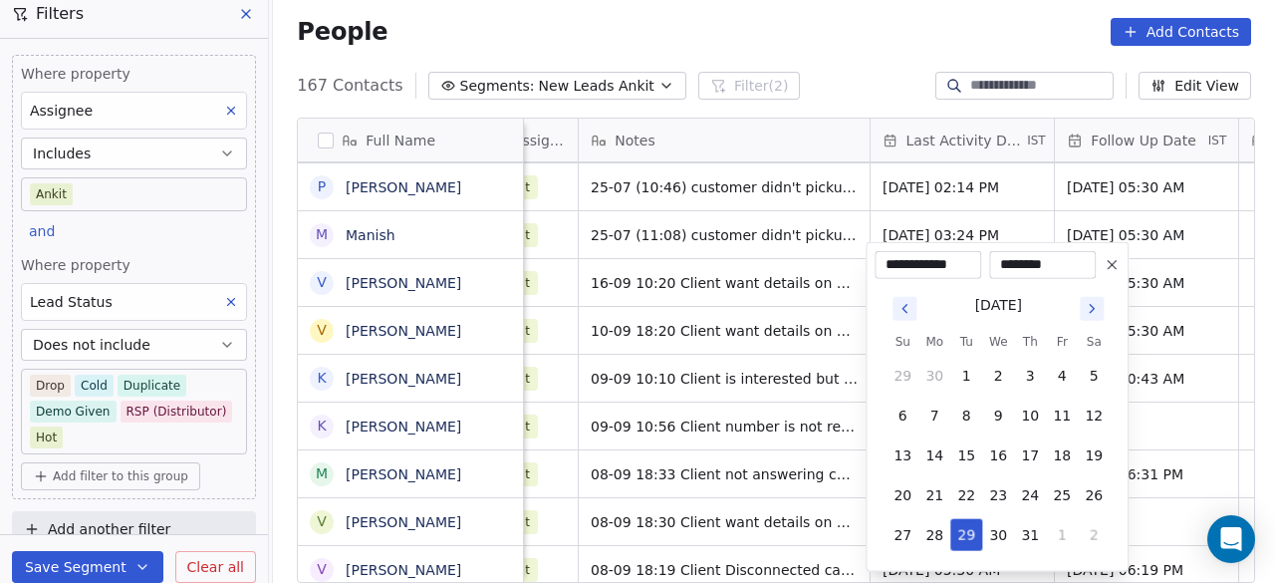
click at [1089, 306] on icon "Go to next month" at bounding box center [1091, 309] width 16 height 16
click at [1097, 314] on icon "Go to next month" at bounding box center [1091, 309] width 16 height 16
click at [966, 451] on button "16" at bounding box center [966, 455] width 32 height 32
type input "**********"
click at [1148, 333] on html "On2Cook India Pvt. Ltd. Contacts People Marketing Workflows Campaigns Sales Pip…" at bounding box center [637, 291] width 1275 height 583
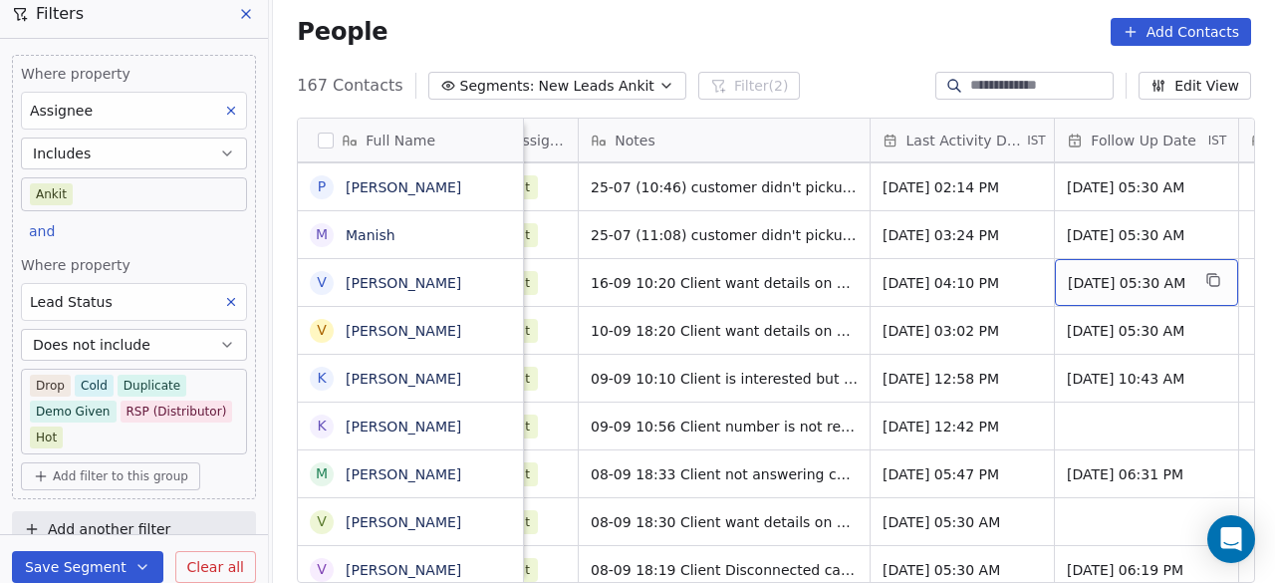
click at [1149, 275] on span "[DATE] 05:30 AM" at bounding box center [1128, 283] width 121 height 20
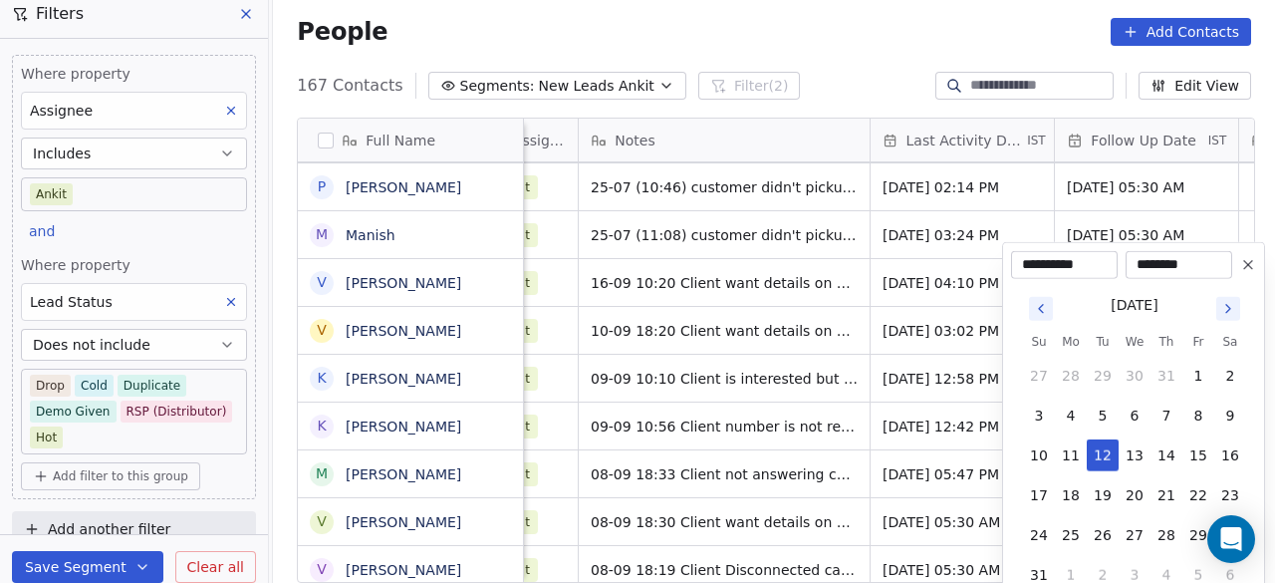
click at [1231, 310] on icon "Go to next month" at bounding box center [1228, 309] width 16 height 16
click at [1103, 492] on button "23" at bounding box center [1102, 495] width 32 height 32
type input "**********"
click at [816, 451] on html "On2Cook India Pvt. Ltd. Contacts People Marketing Workflows Campaigns Sales Pip…" at bounding box center [637, 291] width 1275 height 583
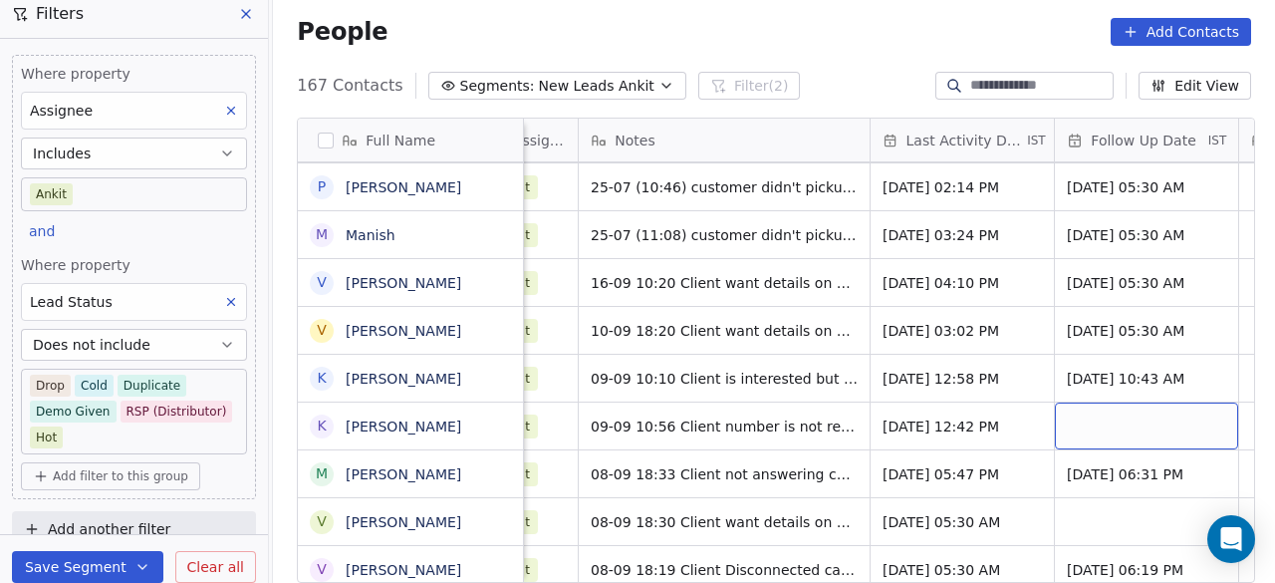
click at [1103, 402] on div "grid" at bounding box center [1146, 425] width 183 height 47
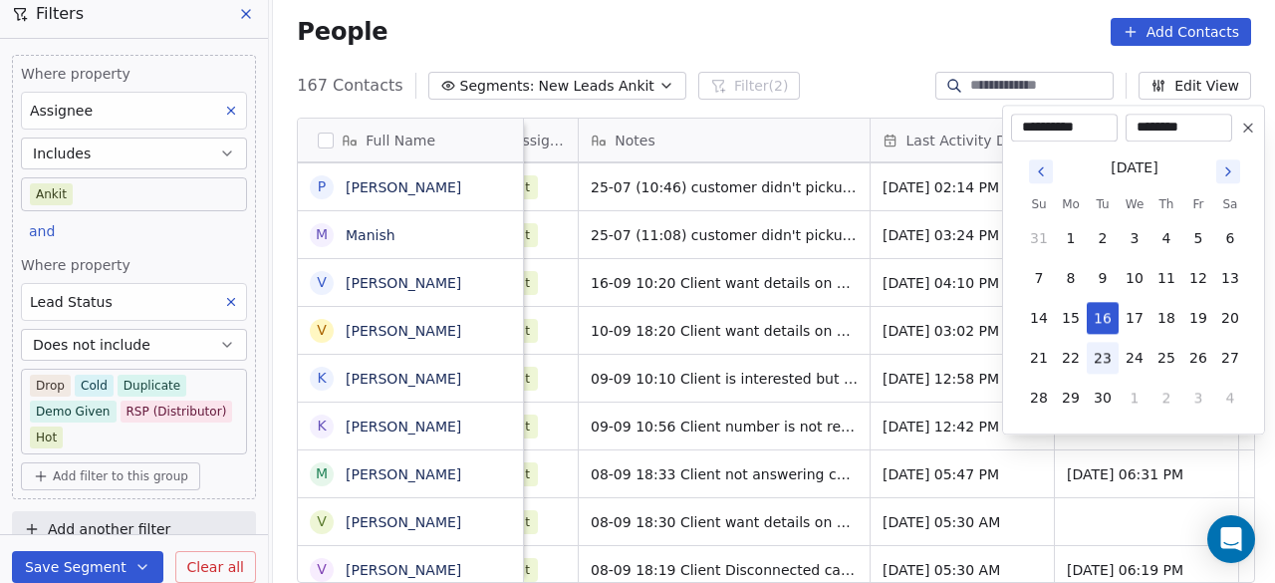
click at [1093, 372] on button "23" at bounding box center [1102, 358] width 32 height 32
type input "**********"
click at [1111, 474] on html "On2Cook India Pvt. Ltd. Contacts People Marketing Workflows Campaigns Sales Pip…" at bounding box center [637, 291] width 1275 height 583
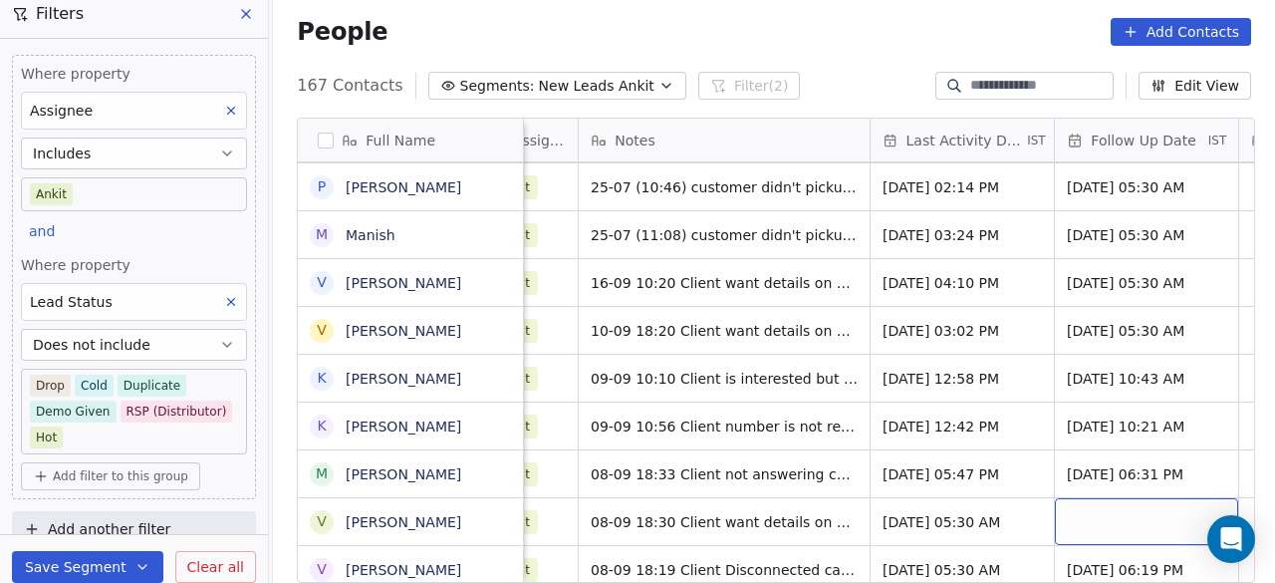
scroll to position [7524, 0]
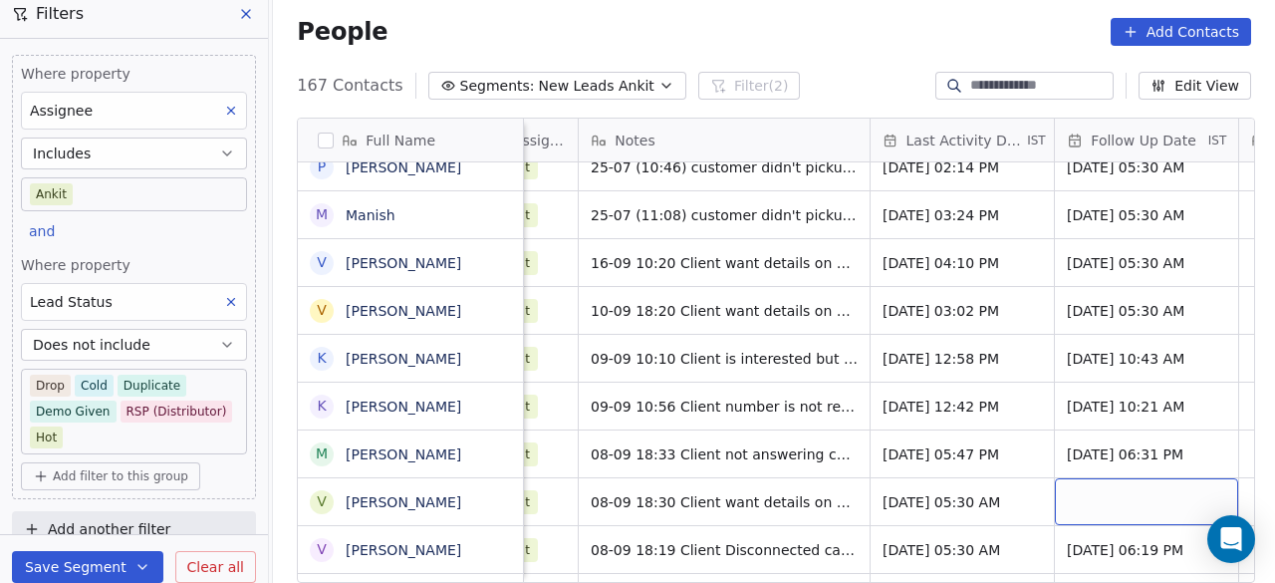
click at [1118, 491] on div "grid" at bounding box center [1146, 501] width 183 height 47
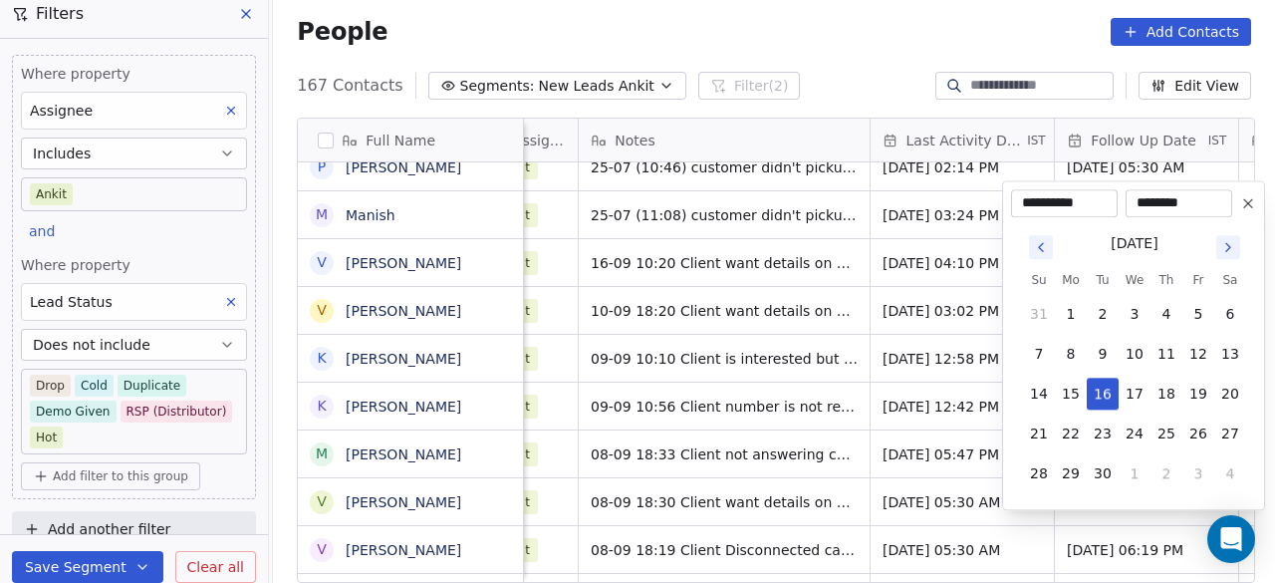
click at [1118, 413] on tbody "31 1 2 3 4 5 6 7 8 9 10 11 12 13 14 15 16 17 18 19 20 21 22 23 24 25 26 27 28 2…" at bounding box center [1134, 389] width 223 height 199
click at [1115, 425] on button "23" at bounding box center [1102, 433] width 32 height 32
type input "**********"
click at [1017, 438] on div "[DATE] Su Mo Tu We Th Fr Sa 31 1 2 3 4 5 6 7 8 9 10 11 12 13 14 15 16 17 18 19 …" at bounding box center [1133, 359] width 245 height 284
click at [918, 376] on html "On2Cook India Pvt. Ltd. Contacts People Marketing Workflows Campaigns Sales Pip…" at bounding box center [637, 291] width 1275 height 583
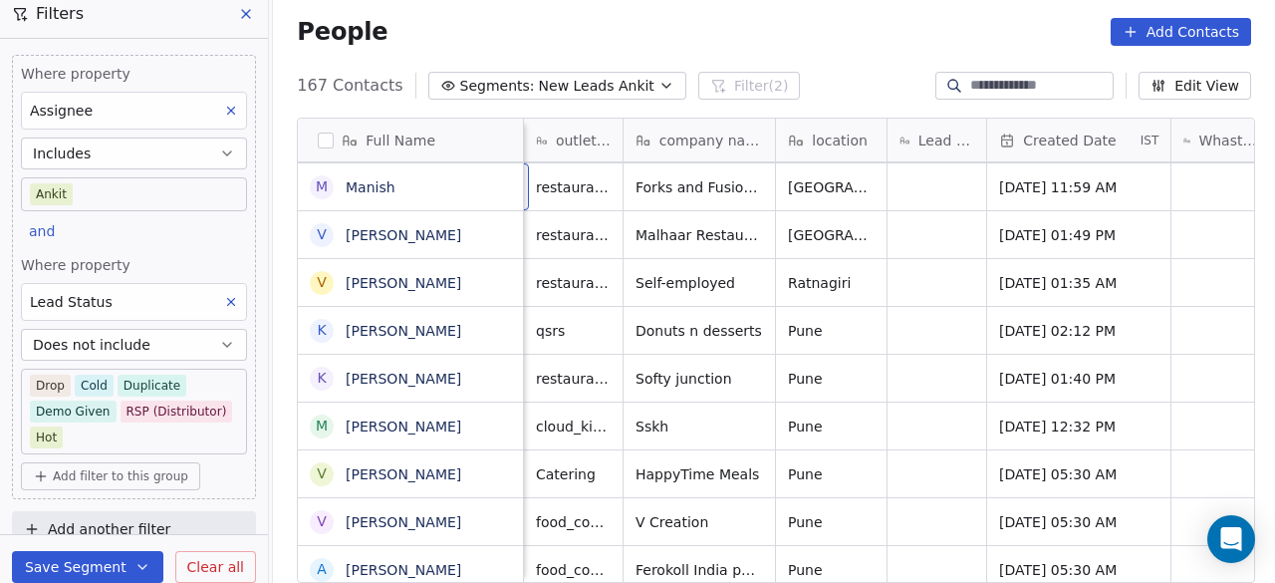
scroll to position [15, 100]
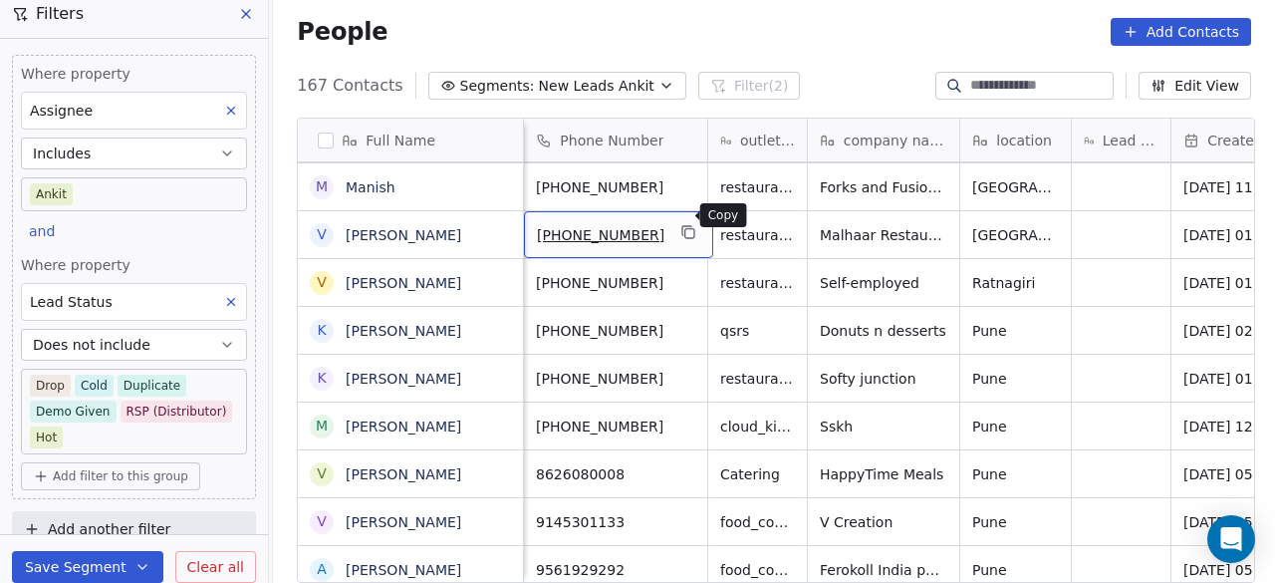
click at [685, 229] on icon "grid" at bounding box center [689, 233] width 9 height 9
